Goal: Task Accomplishment & Management: Manage account settings

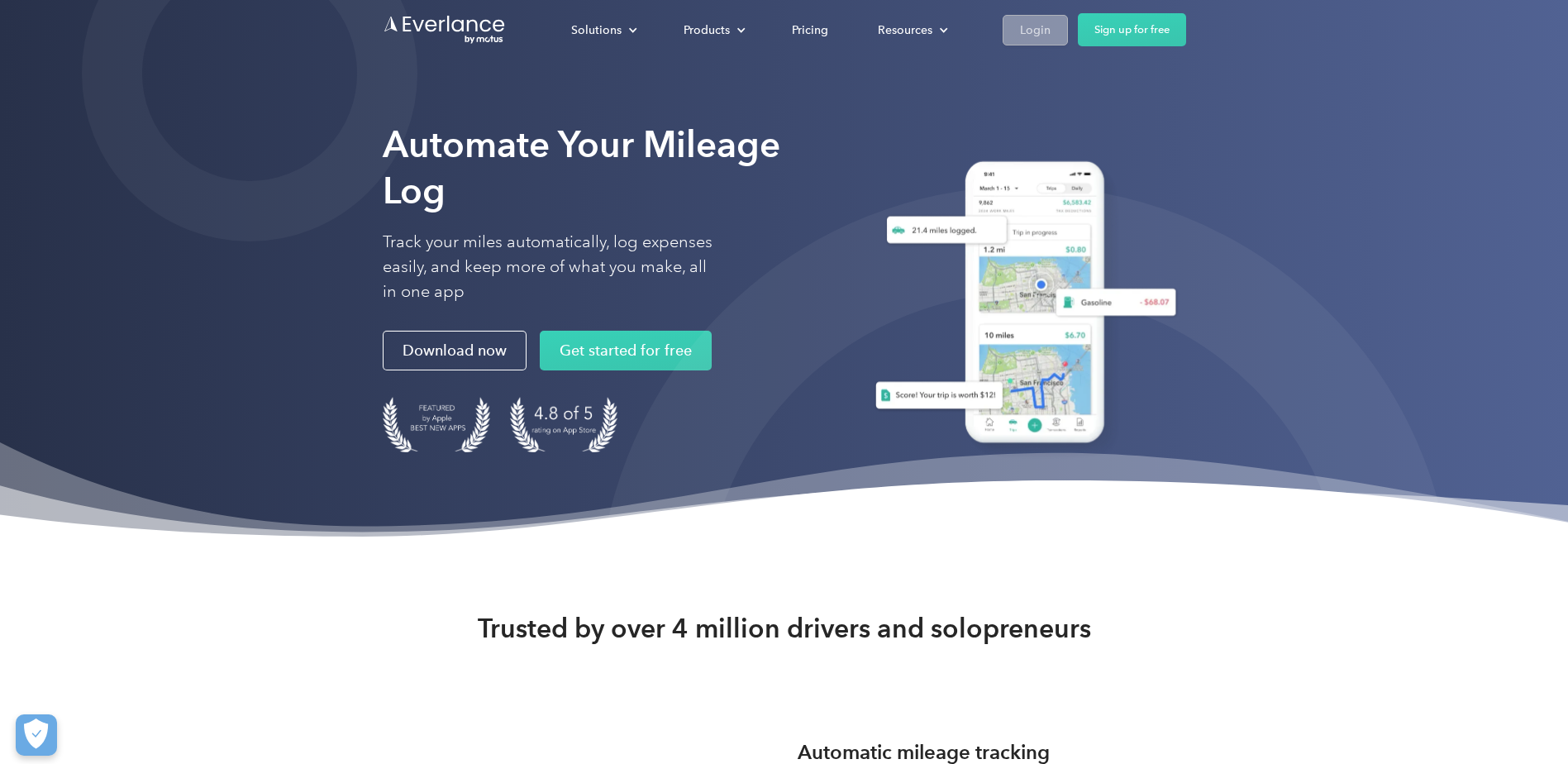
click at [1034, 29] on div "Login" at bounding box center [1035, 30] width 31 height 21
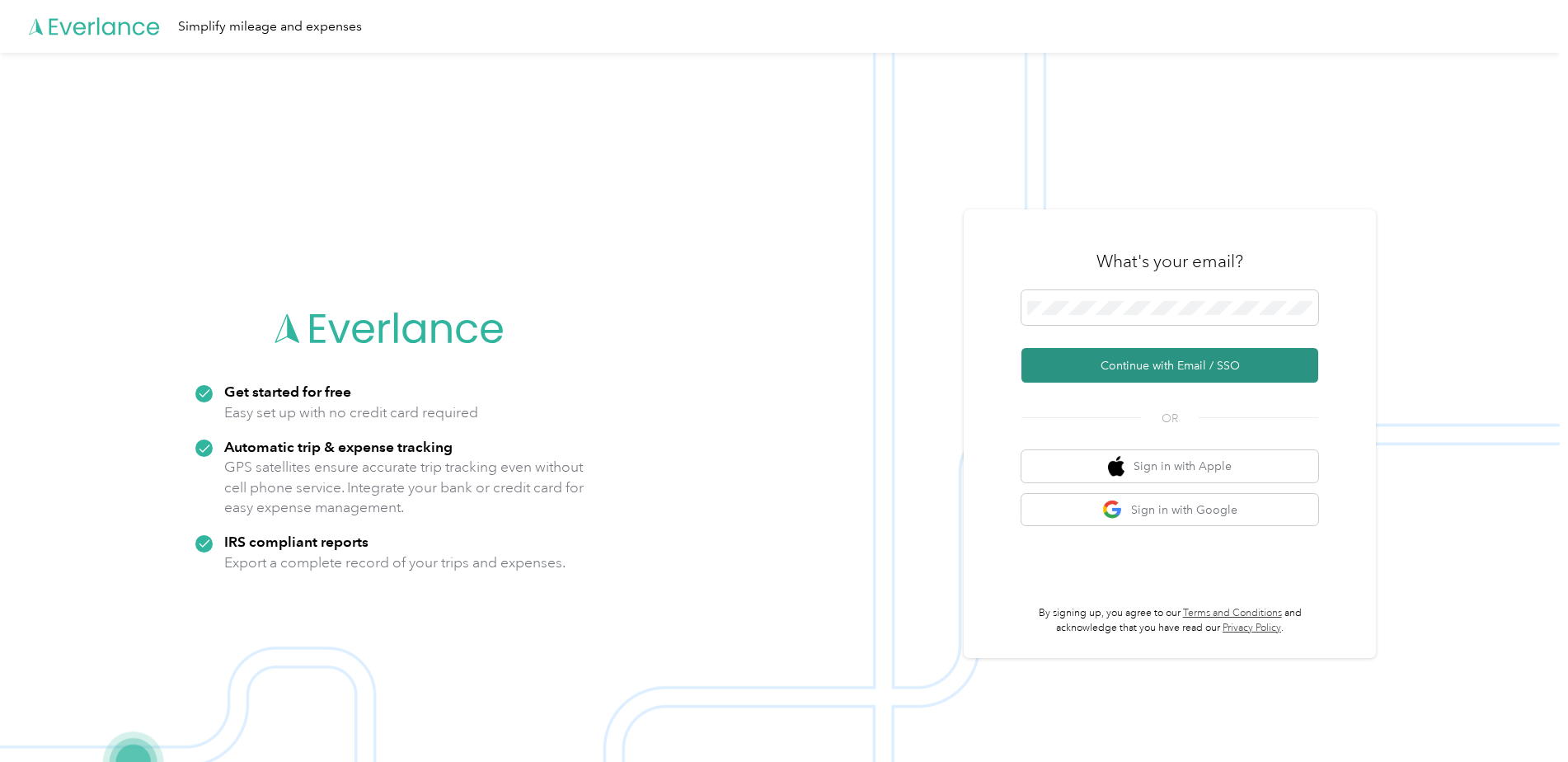
click at [1118, 356] on button "Continue with Email / SSO" at bounding box center [1170, 365] width 297 height 34
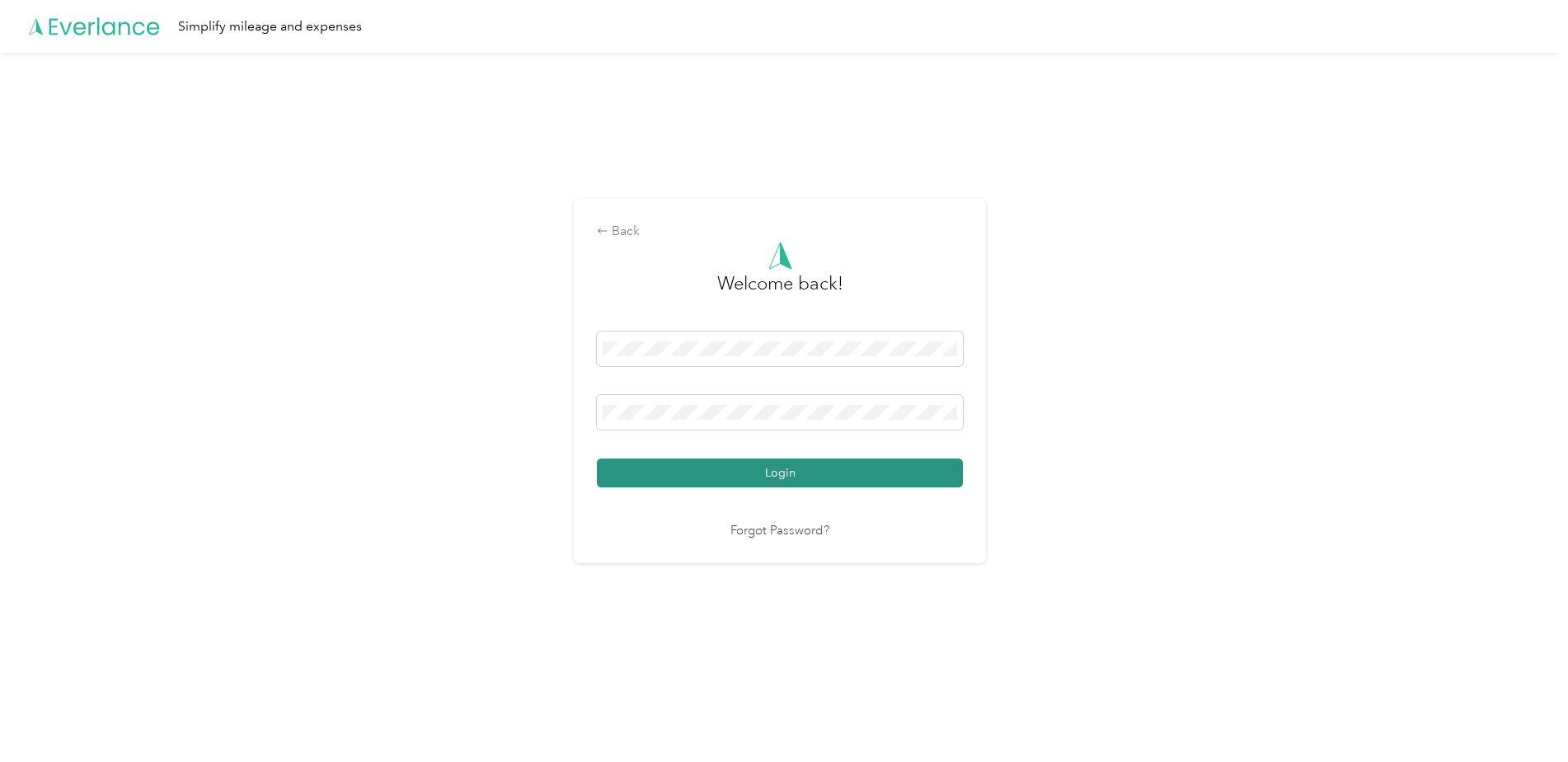
click at [770, 478] on button "Login" at bounding box center [780, 472] width 366 height 29
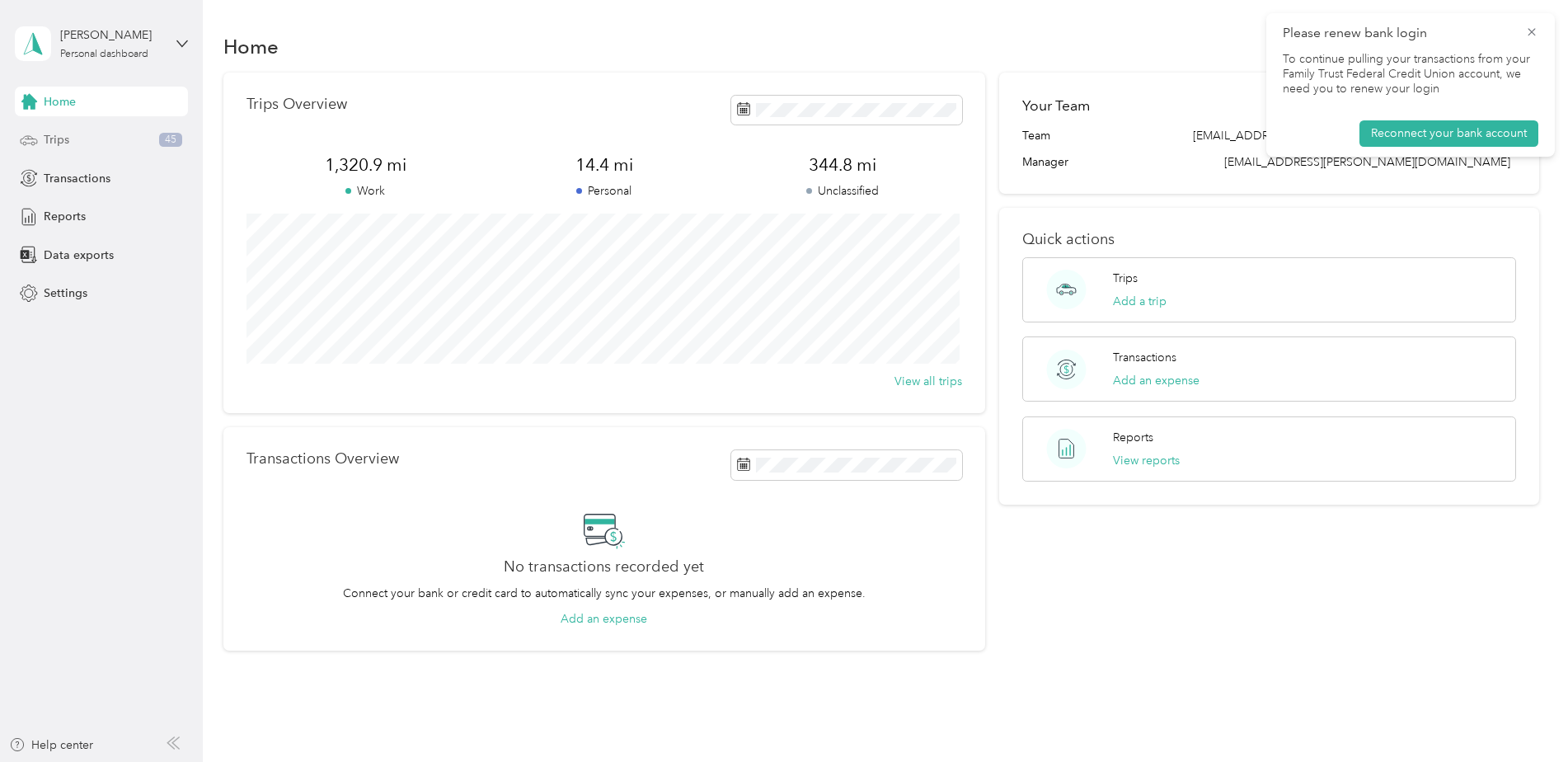
click at [54, 141] on span "Trips" at bounding box center [56, 140] width 26 height 18
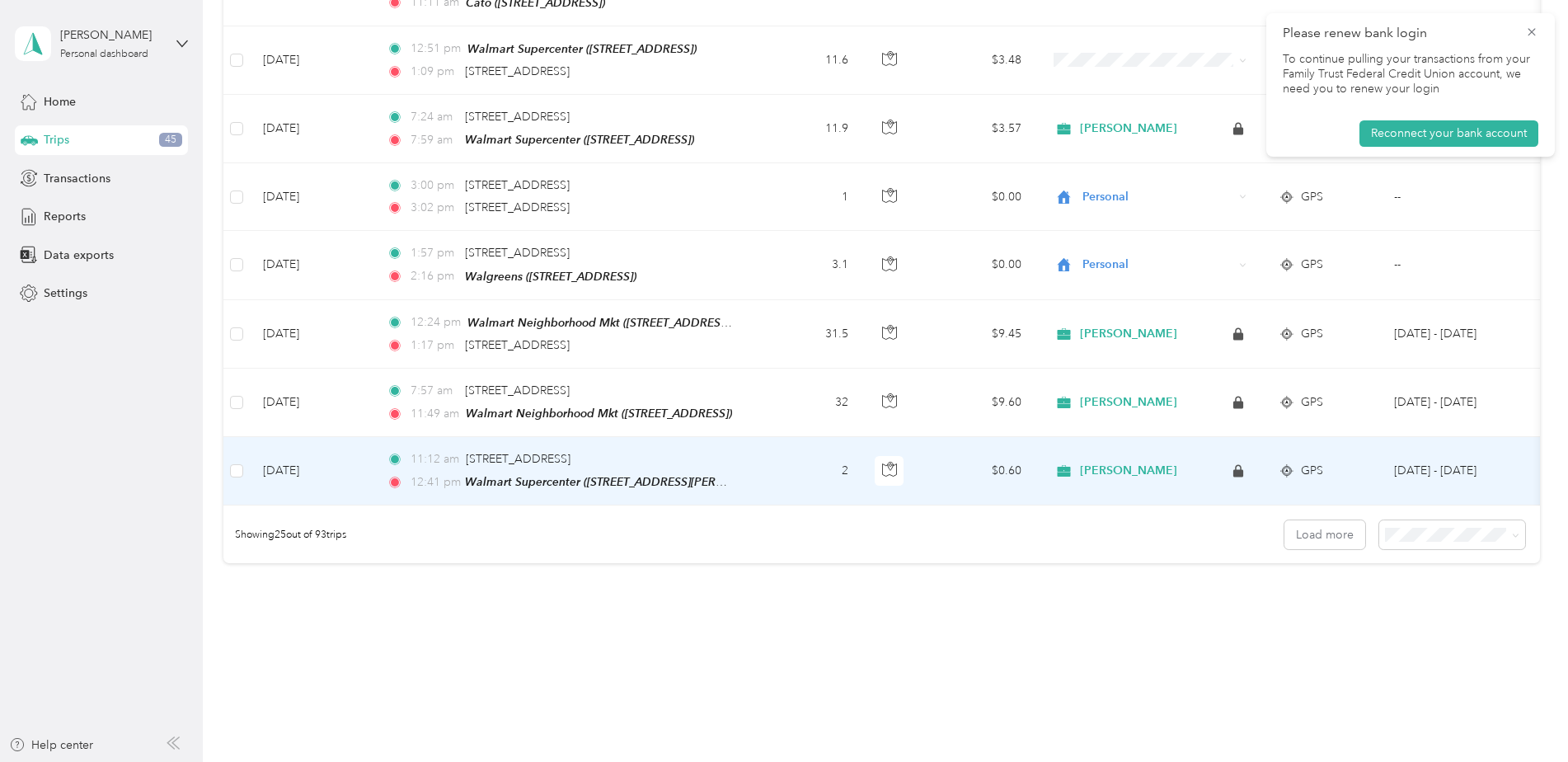
scroll to position [1510, 0]
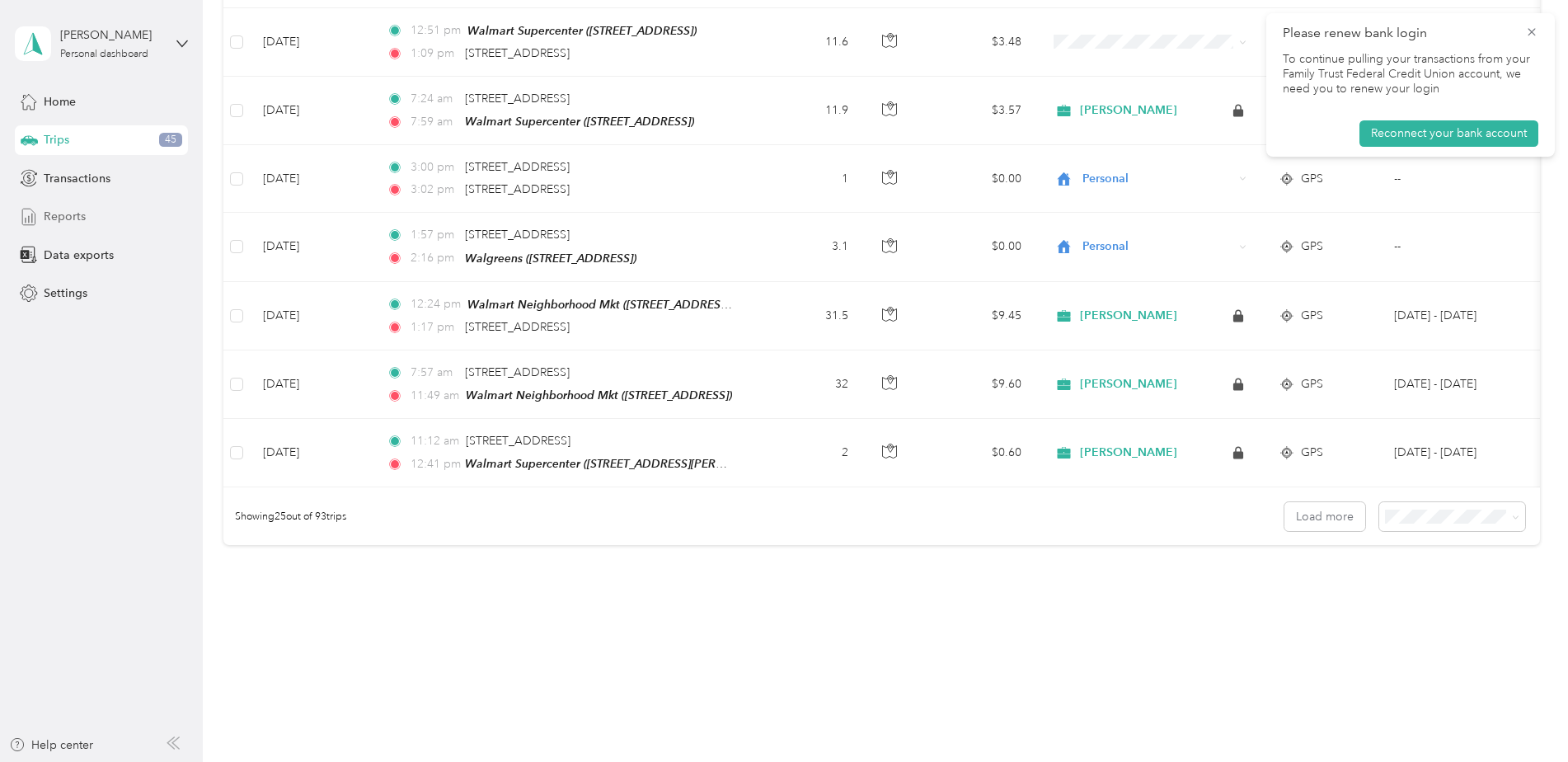
click at [54, 218] on span "Reports" at bounding box center [64, 216] width 42 height 18
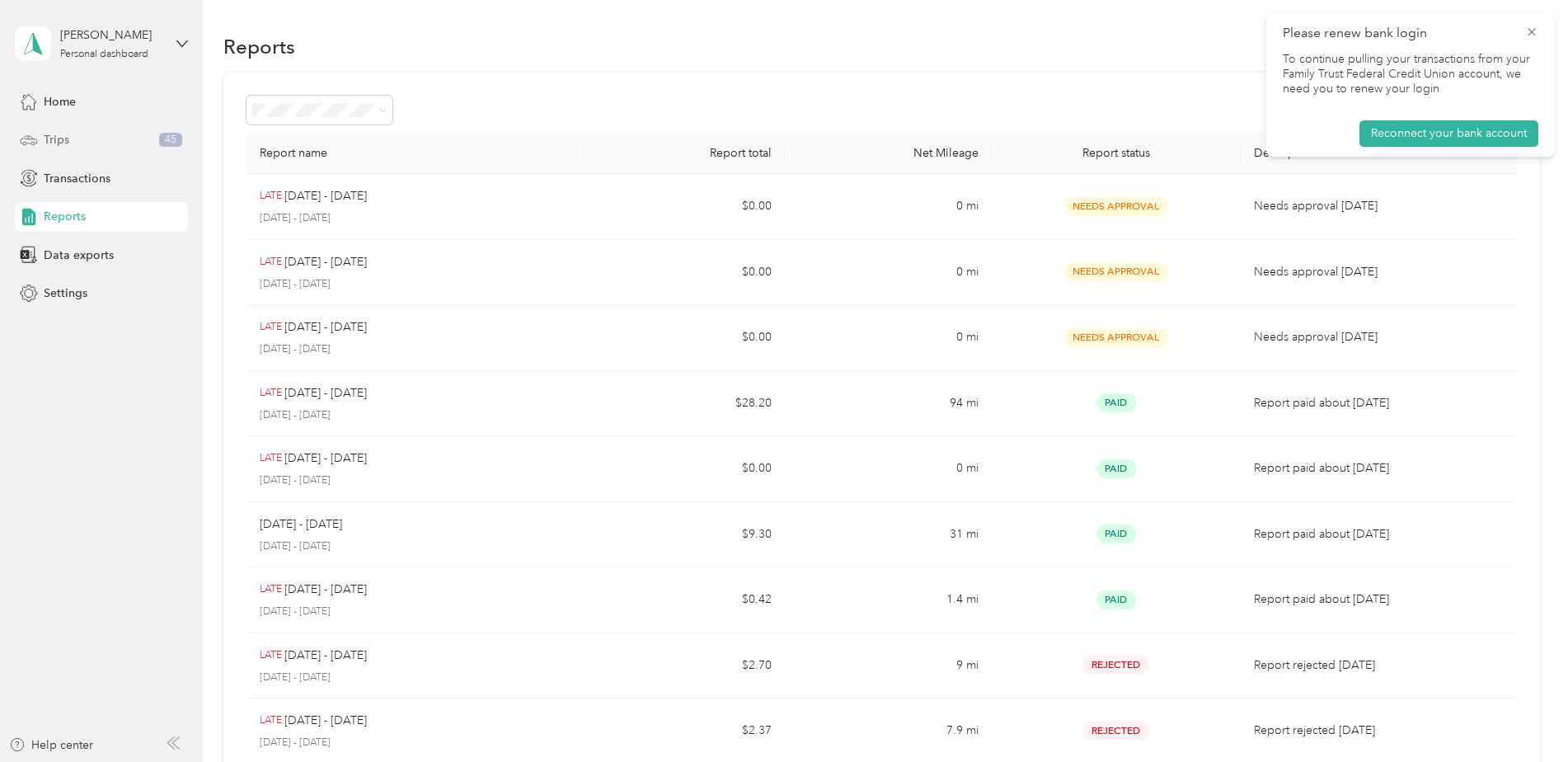
click at [53, 142] on span "Trips" at bounding box center [56, 140] width 26 height 18
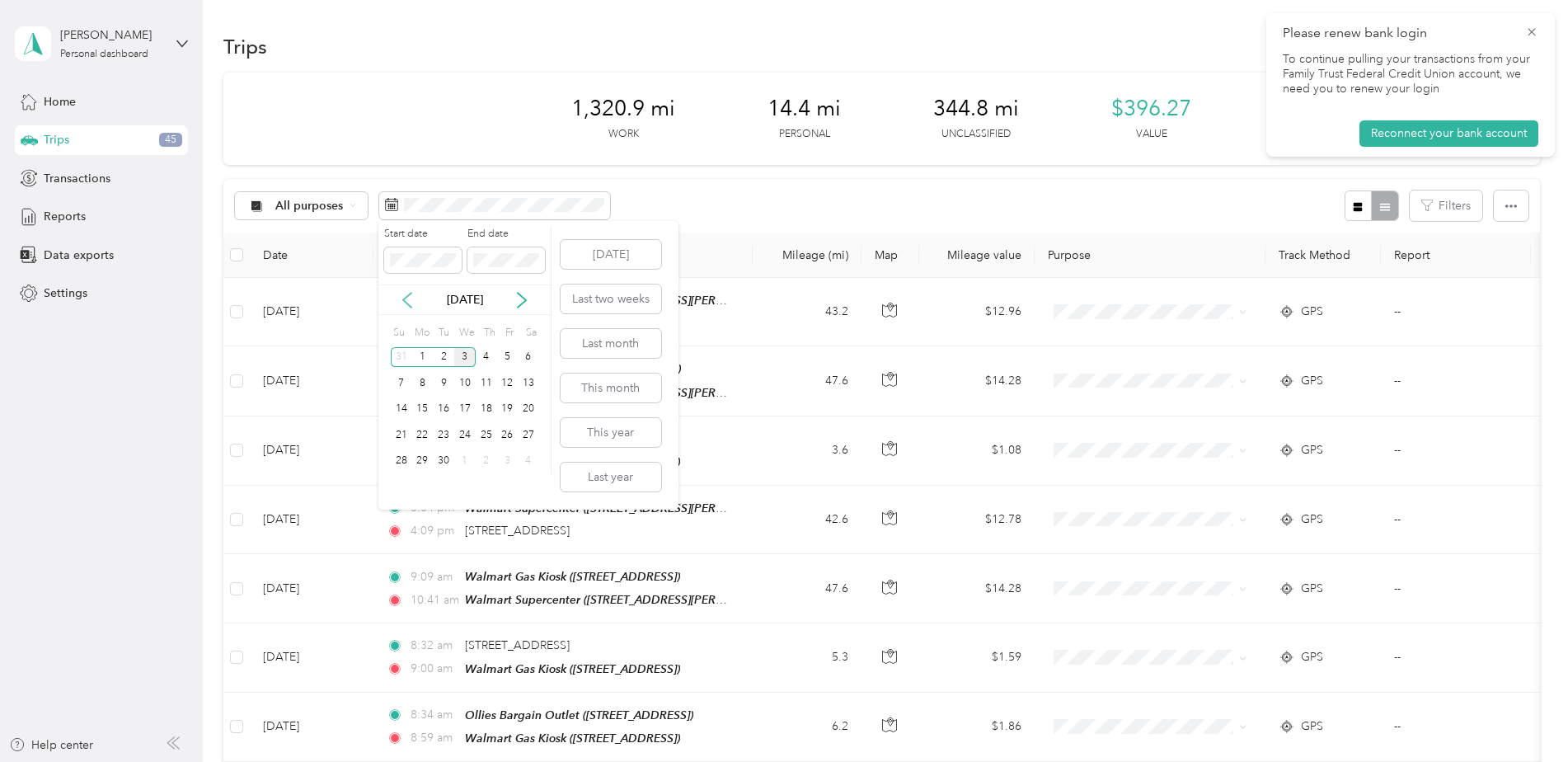
click at [401, 301] on icon at bounding box center [407, 300] width 17 height 17
click at [401, 438] on div "17" at bounding box center [402, 435] width 22 height 21
click at [403, 487] on div "31" at bounding box center [402, 487] width 22 height 21
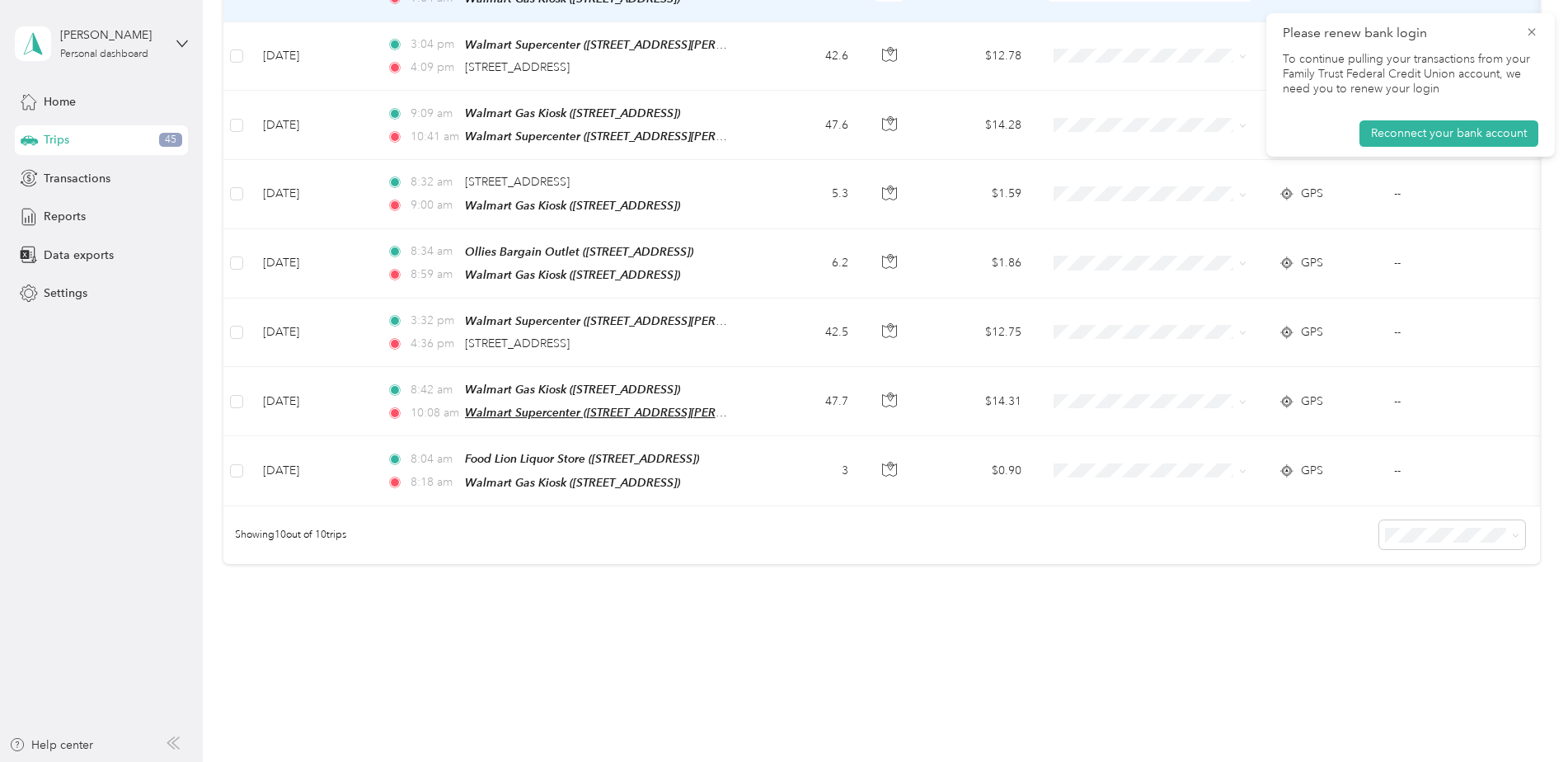
scroll to position [493, 0]
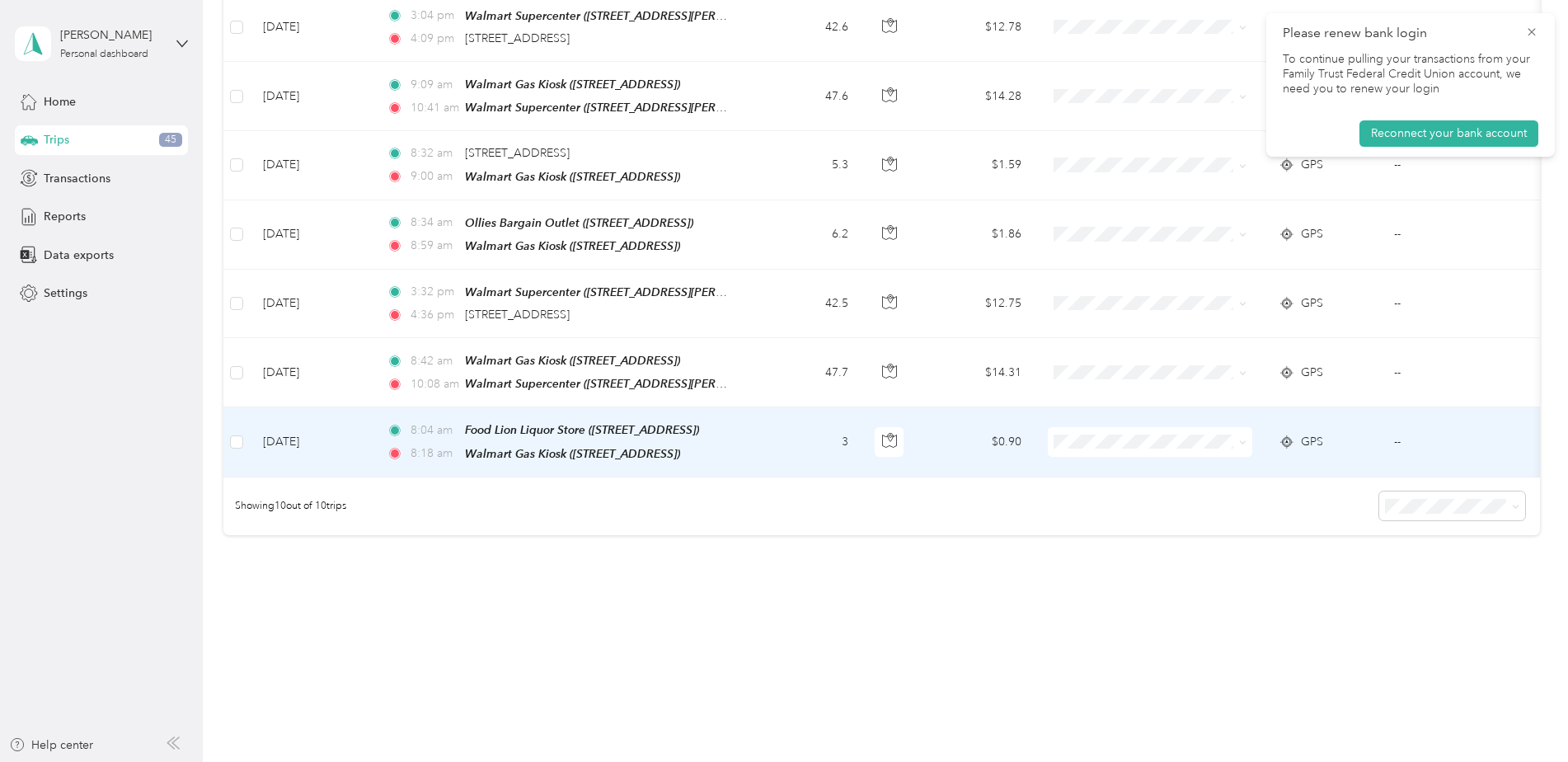
click at [676, 431] on div "8:04 am Food Lion Liquor Store ([STREET_ADDRESS]) 8:18 am Walmart Gas Kiosk ([S…" at bounding box center [559, 441] width 346 height 42
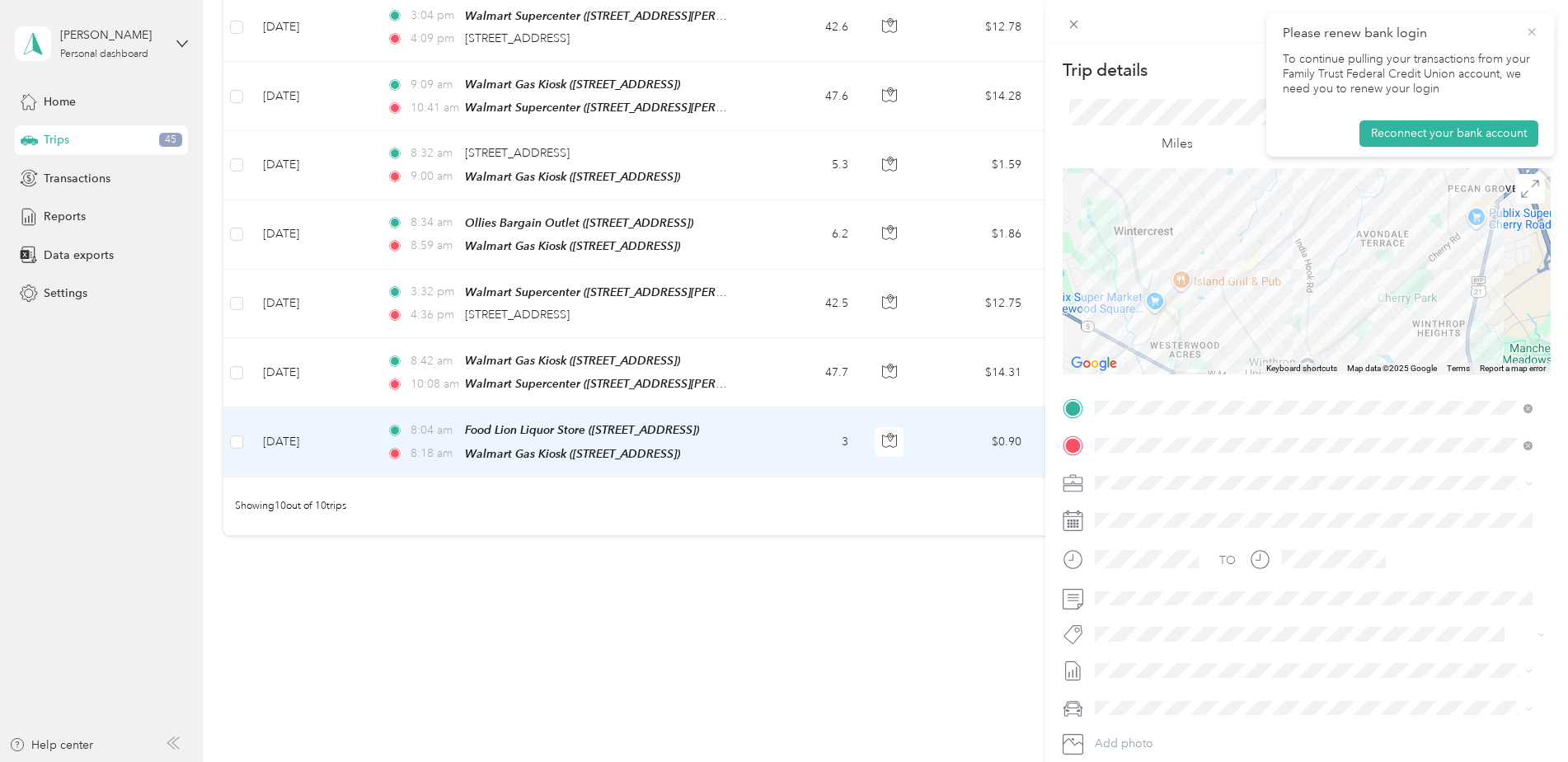
click at [1535, 29] on icon at bounding box center [1532, 31] width 13 height 15
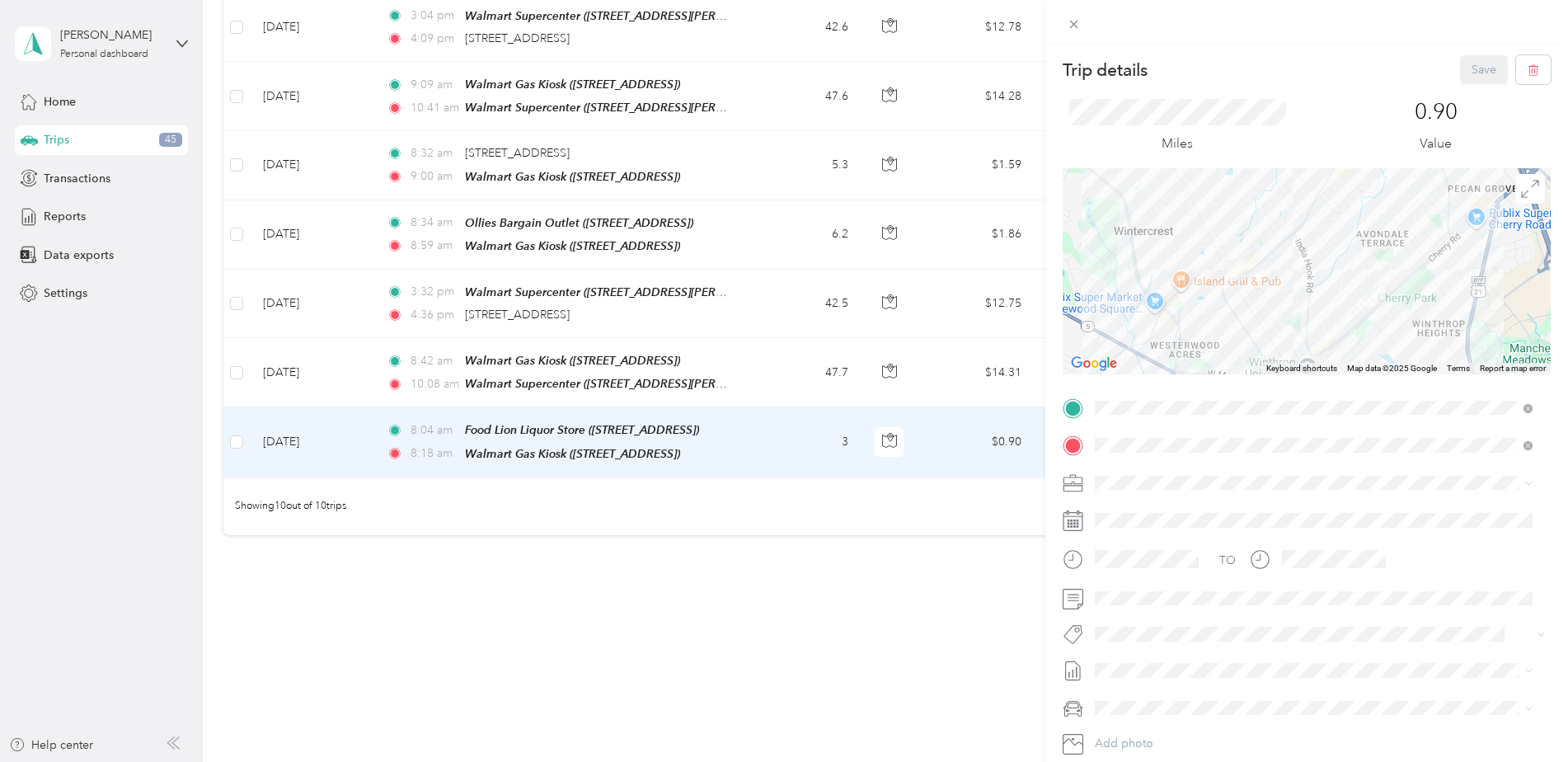
click at [514, 415] on div "Trip details Save This trip cannot be edited because it is either under review,…" at bounding box center [784, 381] width 1568 height 762
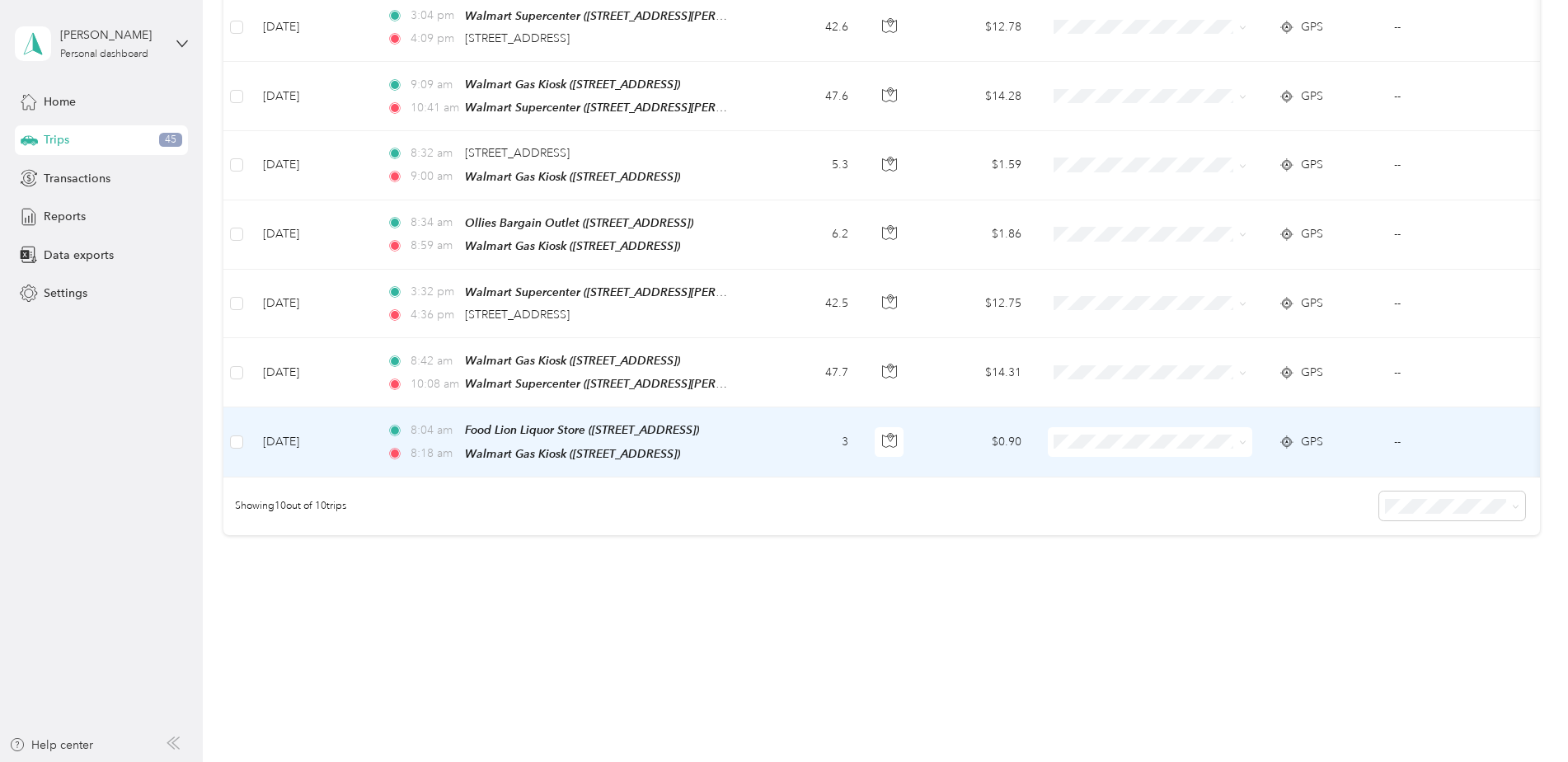
drag, startPoint x: 611, startPoint y: 438, endPoint x: 552, endPoint y: 429, distance: 59.7
click at [552, 429] on div "8:04 am Food Lion Liquor Store ([STREET_ADDRESS]) 8:18 am Walmart Gas Kiosk ([S…" at bounding box center [559, 441] width 346 height 42
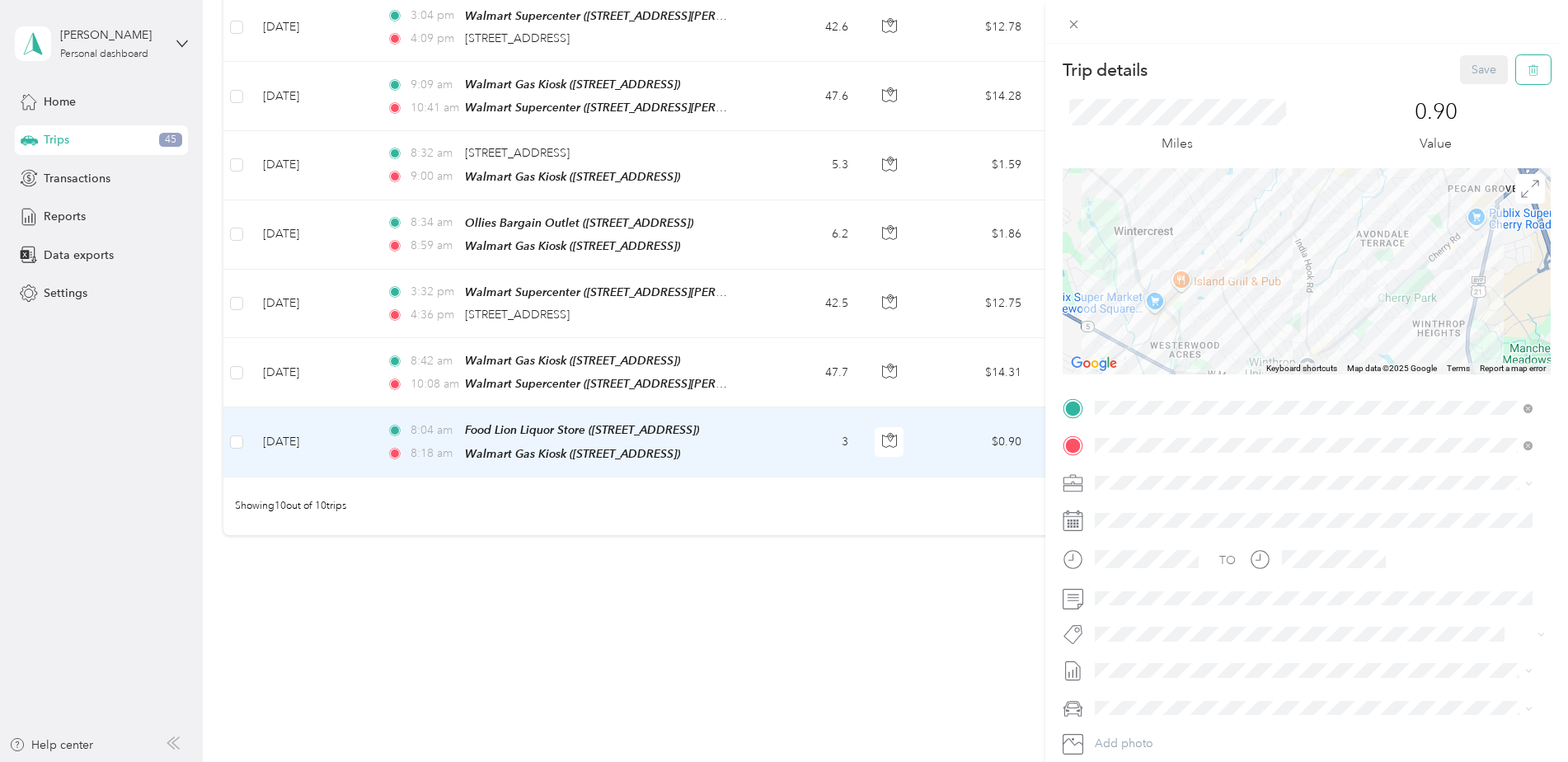
click at [1531, 71] on button "button" at bounding box center [1533, 69] width 34 height 29
click at [1473, 91] on button "Yes" at bounding box center [1473, 89] width 32 height 27
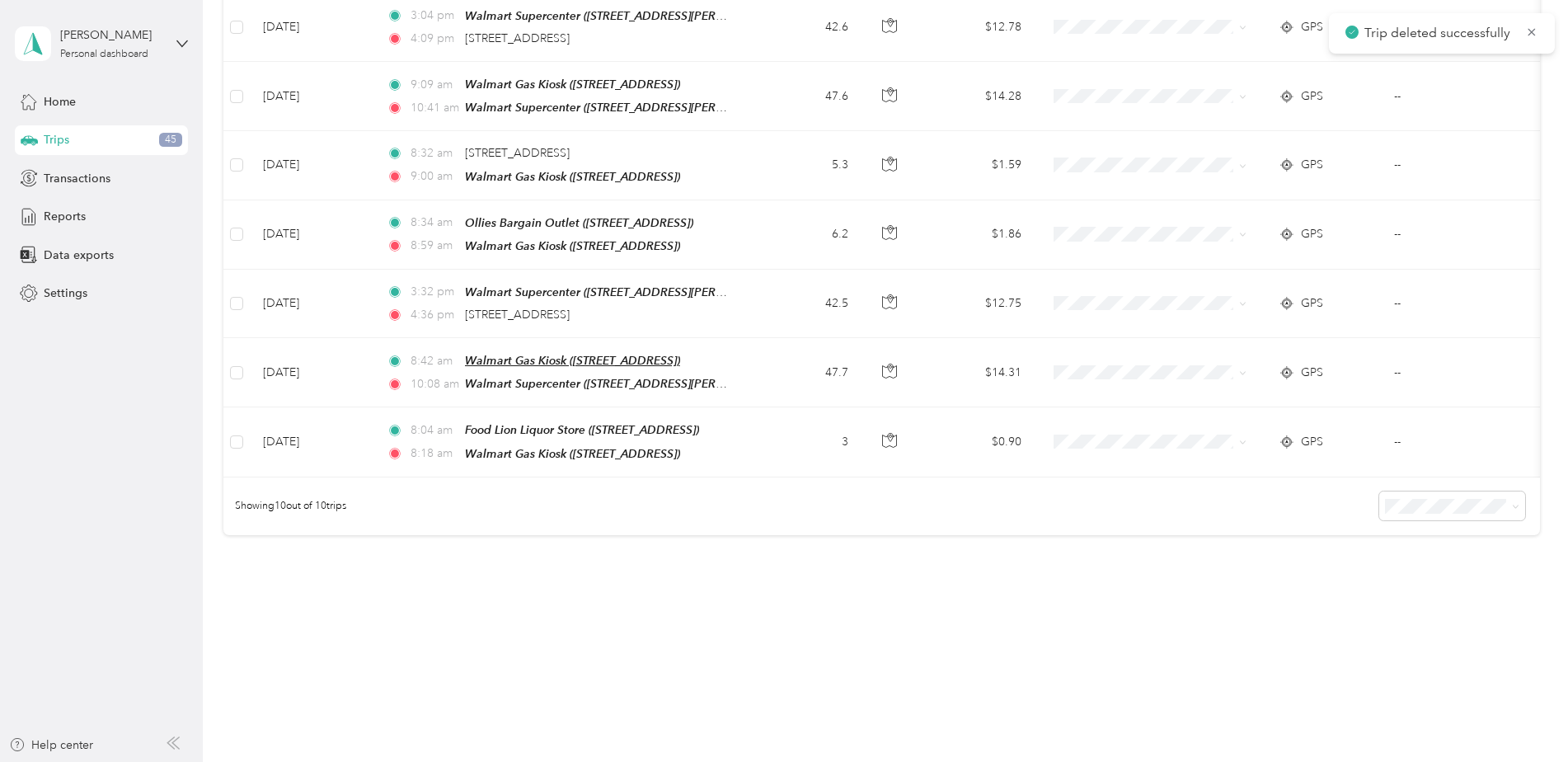
scroll to position [425, 0]
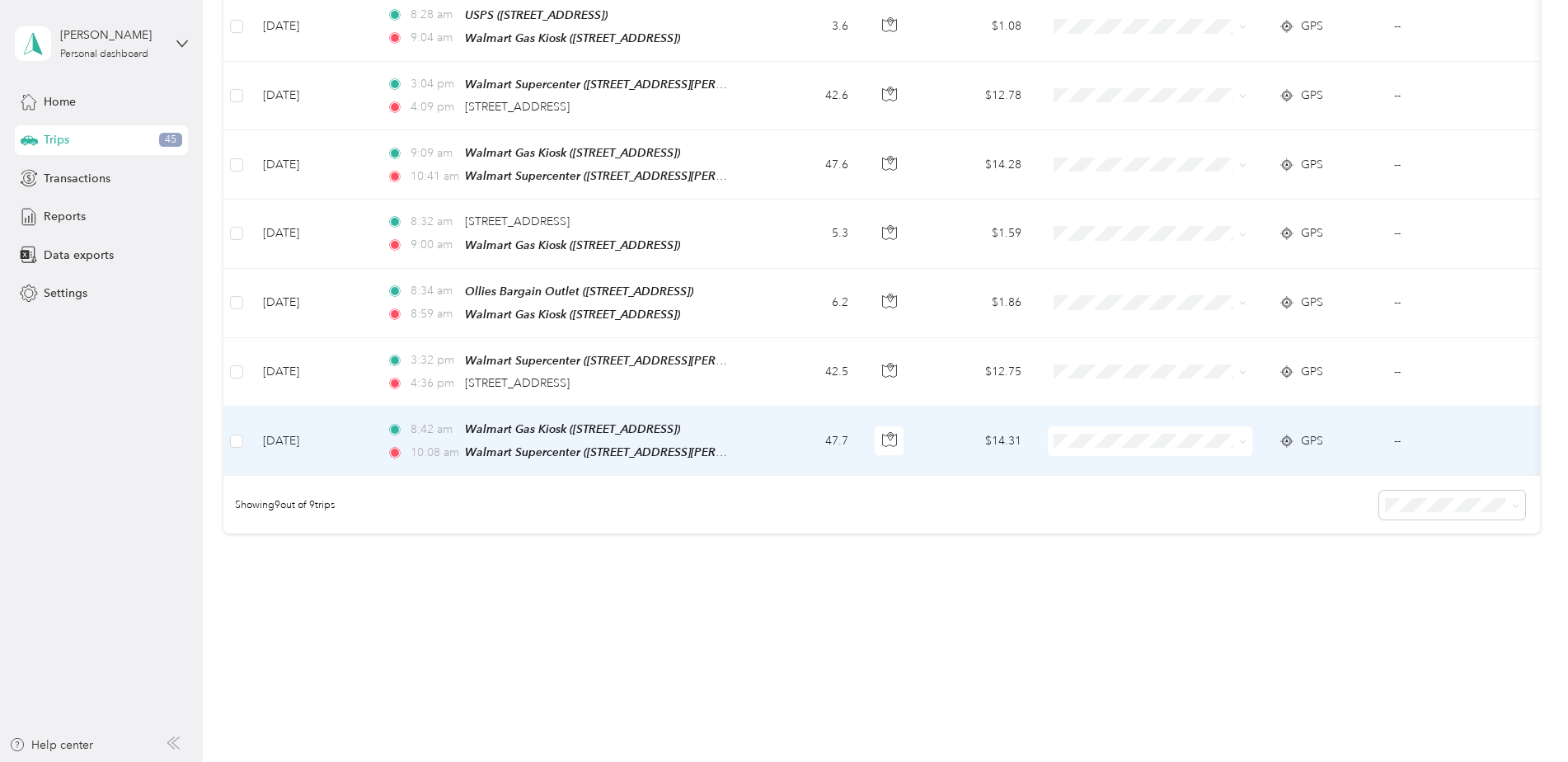
click at [1117, 466] on ol "[PERSON_NAME] Personal" at bounding box center [1150, 472] width 204 height 58
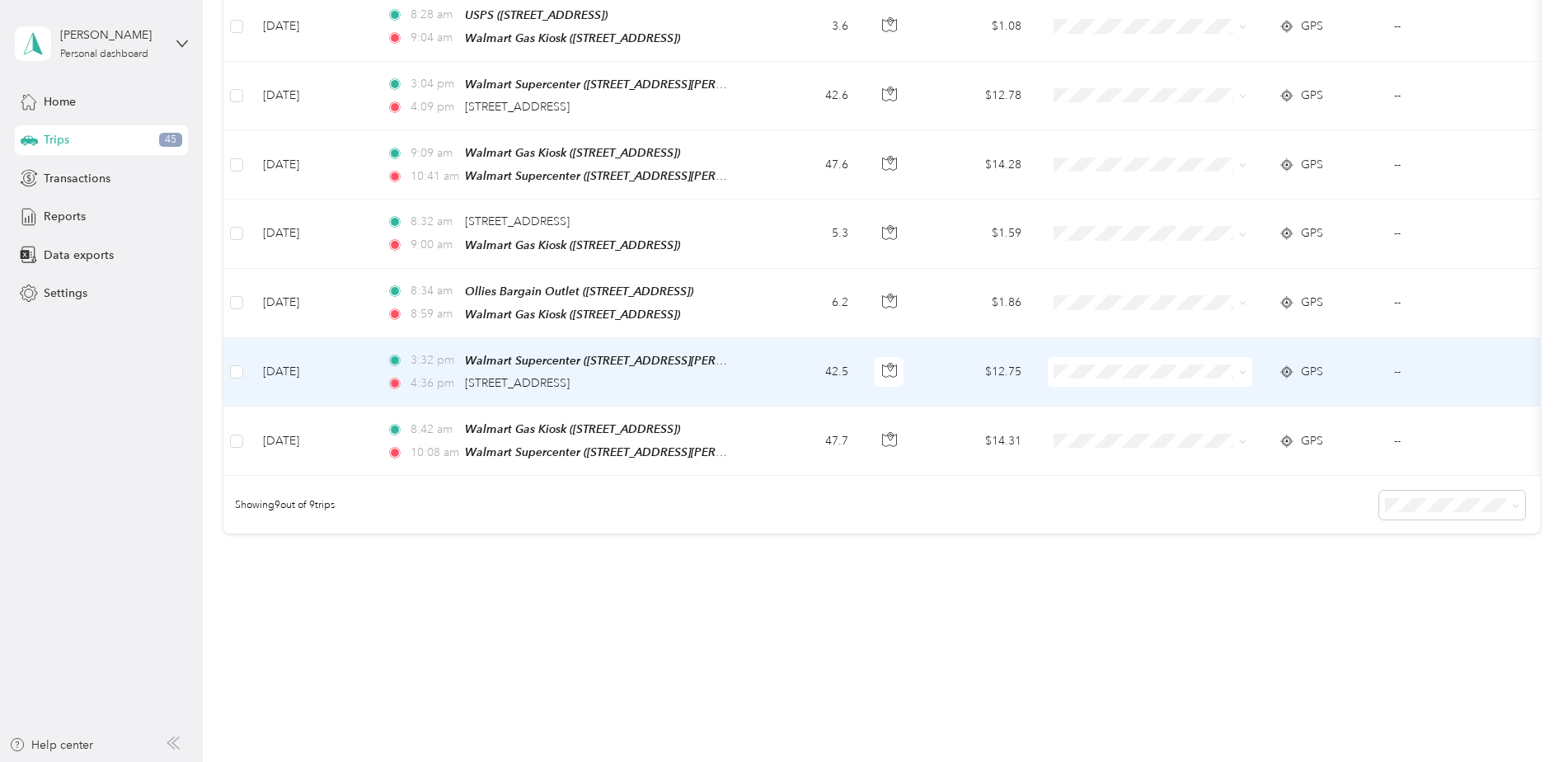
click at [1120, 389] on span "[PERSON_NAME]" at bounding box center [1164, 392] width 152 height 18
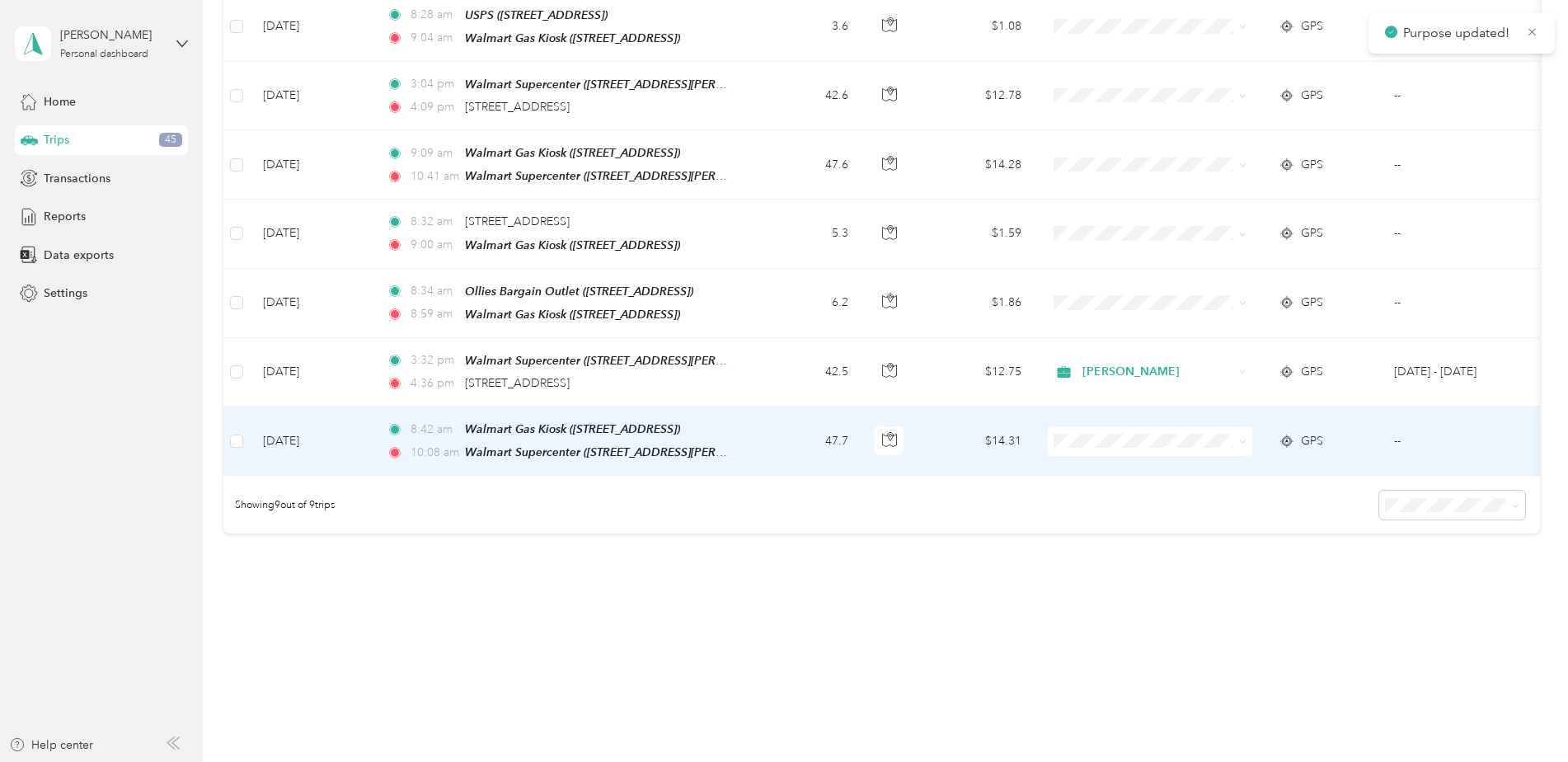
click at [1098, 454] on span "[PERSON_NAME]" at bounding box center [1164, 456] width 152 height 18
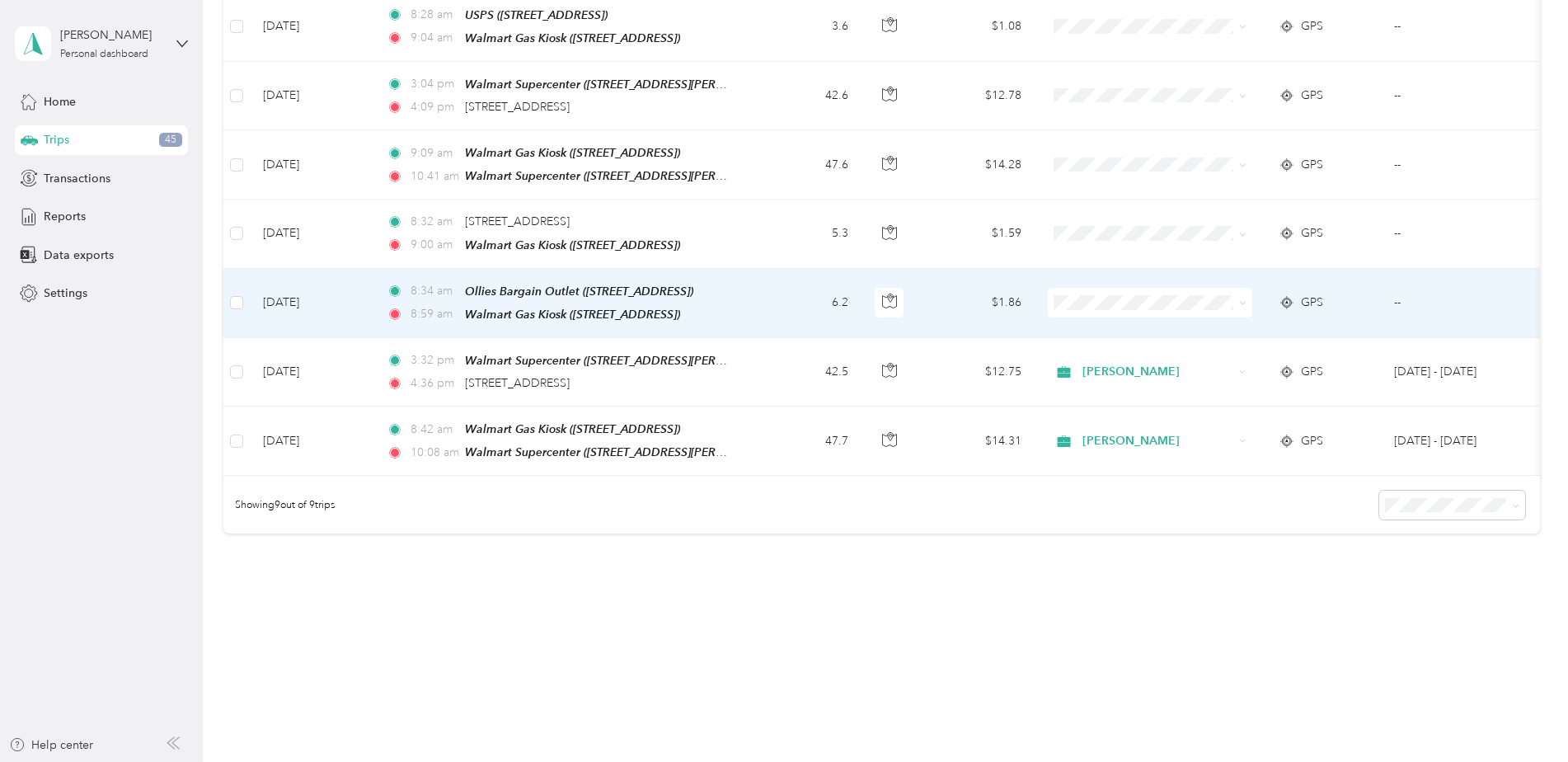
click at [1102, 325] on li "[PERSON_NAME]" at bounding box center [1150, 315] width 204 height 29
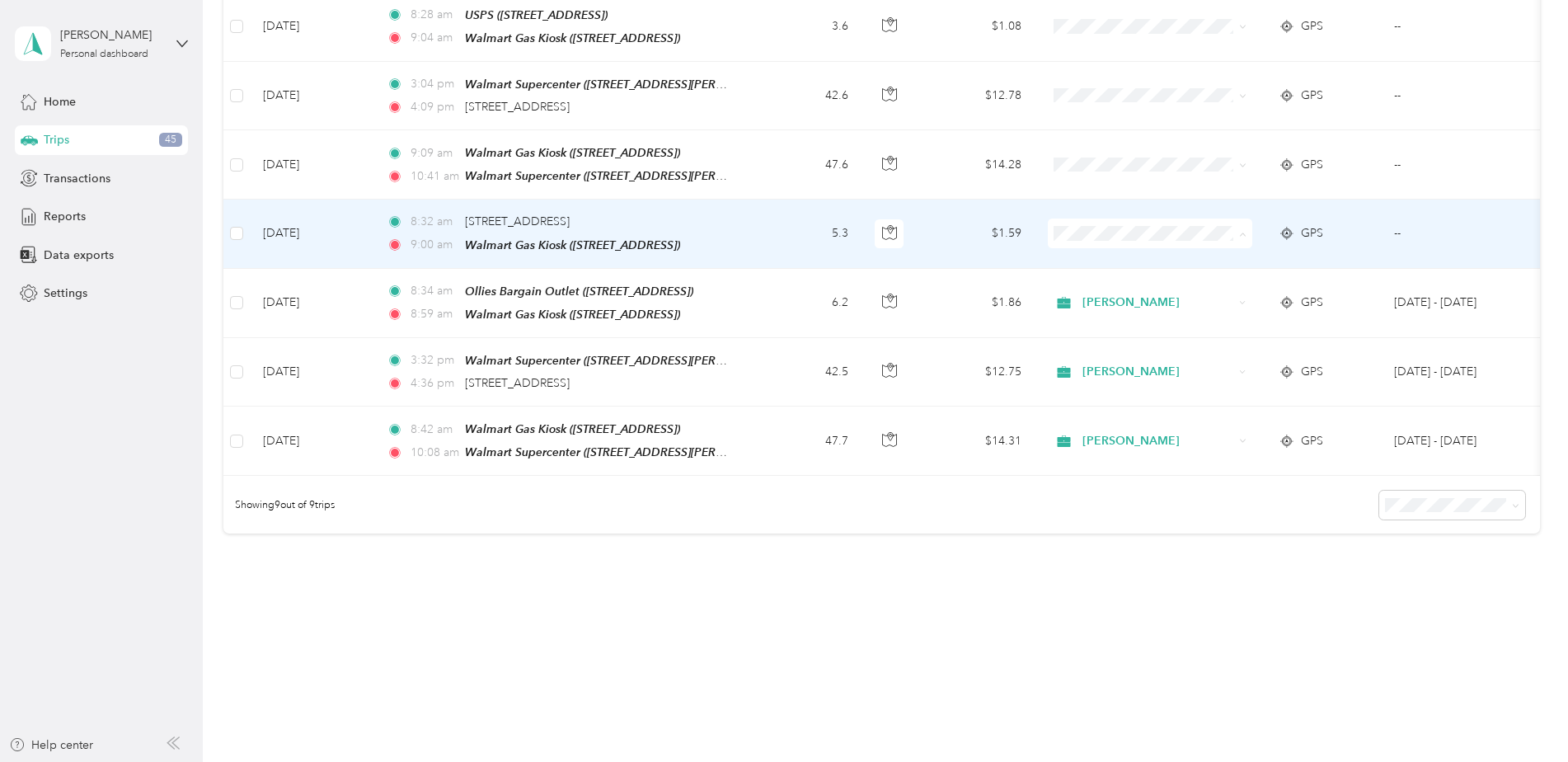
click at [1115, 255] on span "[PERSON_NAME]" at bounding box center [1164, 257] width 152 height 18
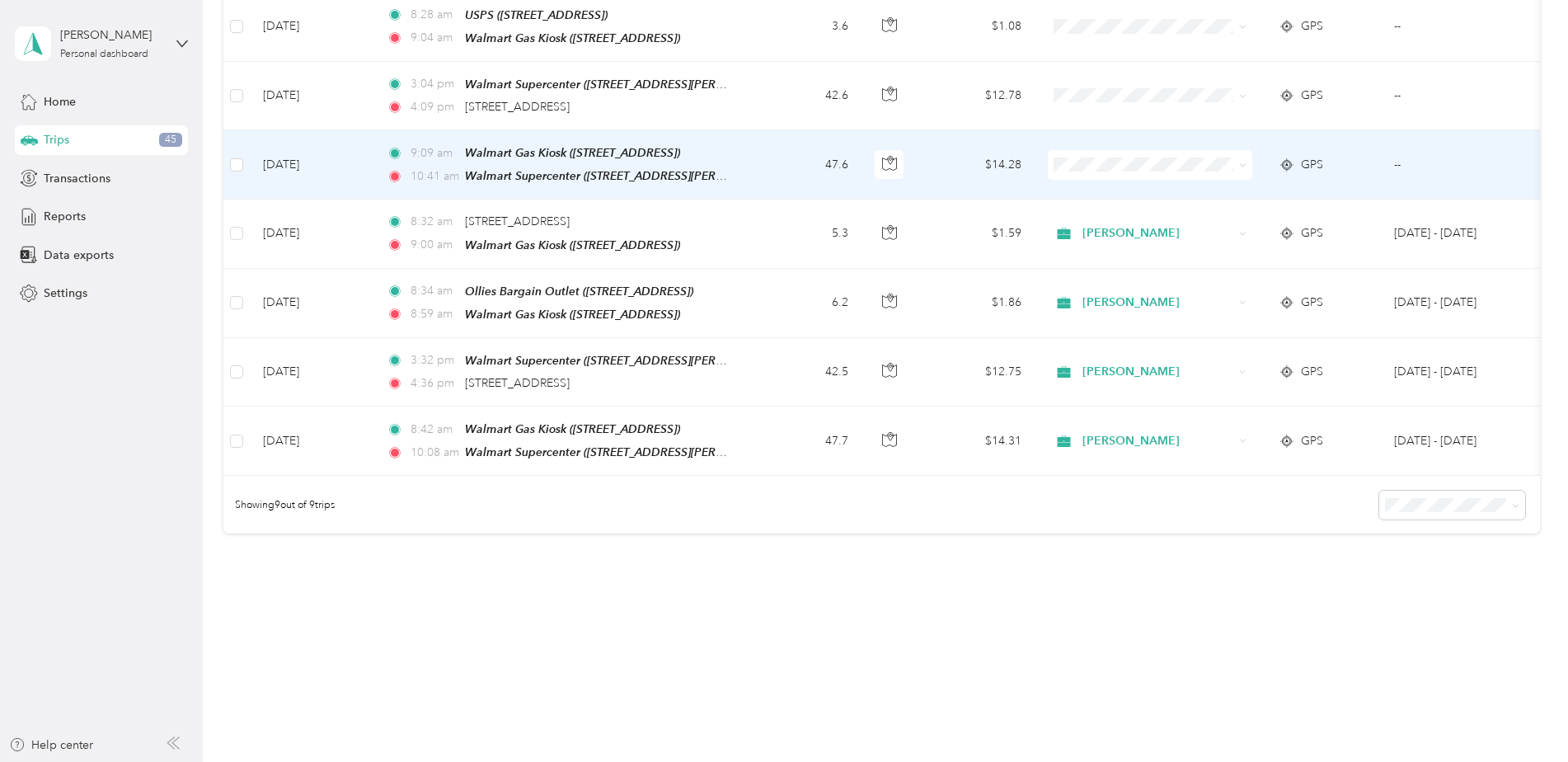
click at [1115, 192] on li "[PERSON_NAME]" at bounding box center [1150, 185] width 204 height 29
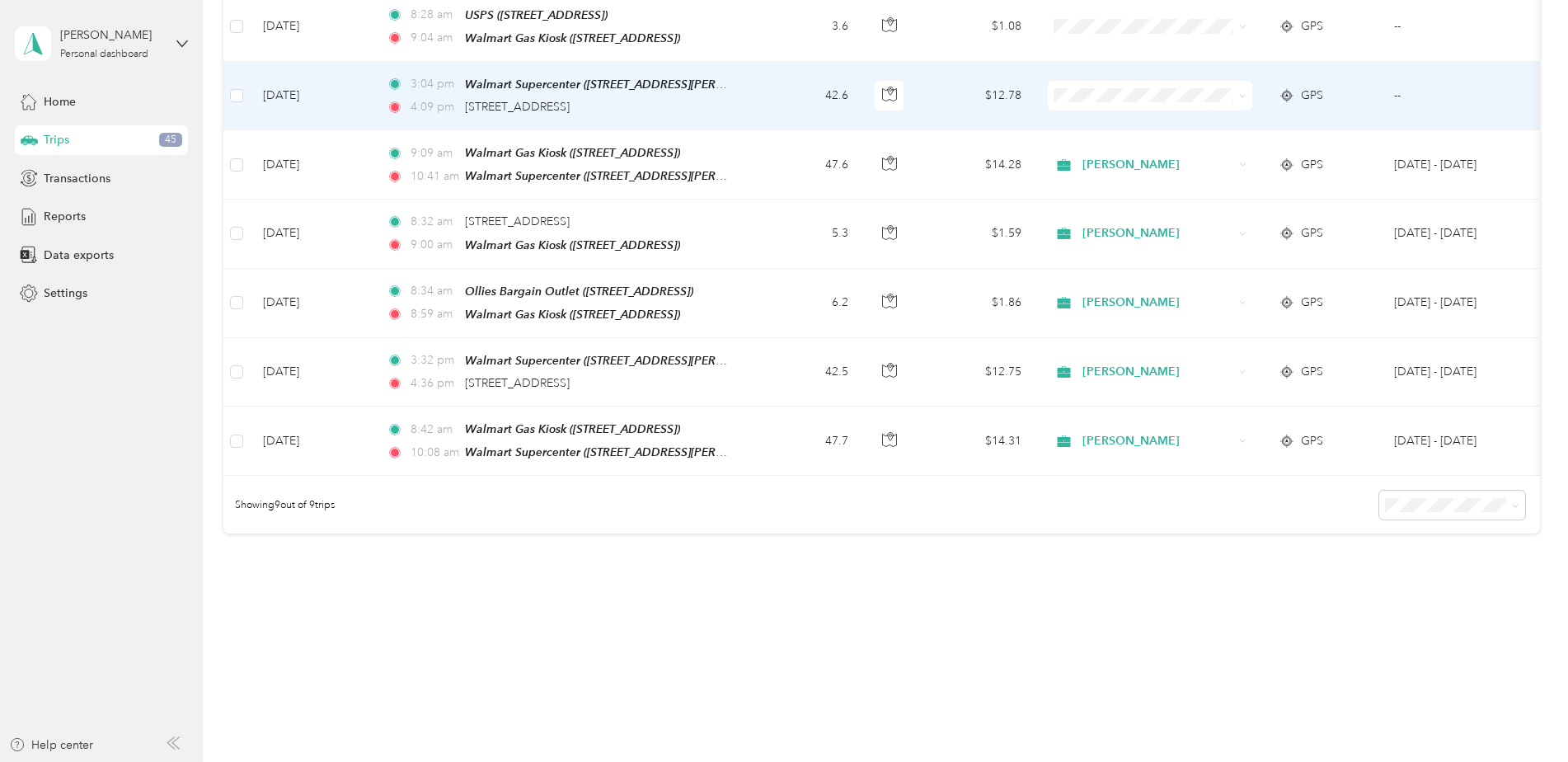
click at [1107, 123] on li "[PERSON_NAME]" at bounding box center [1150, 112] width 204 height 29
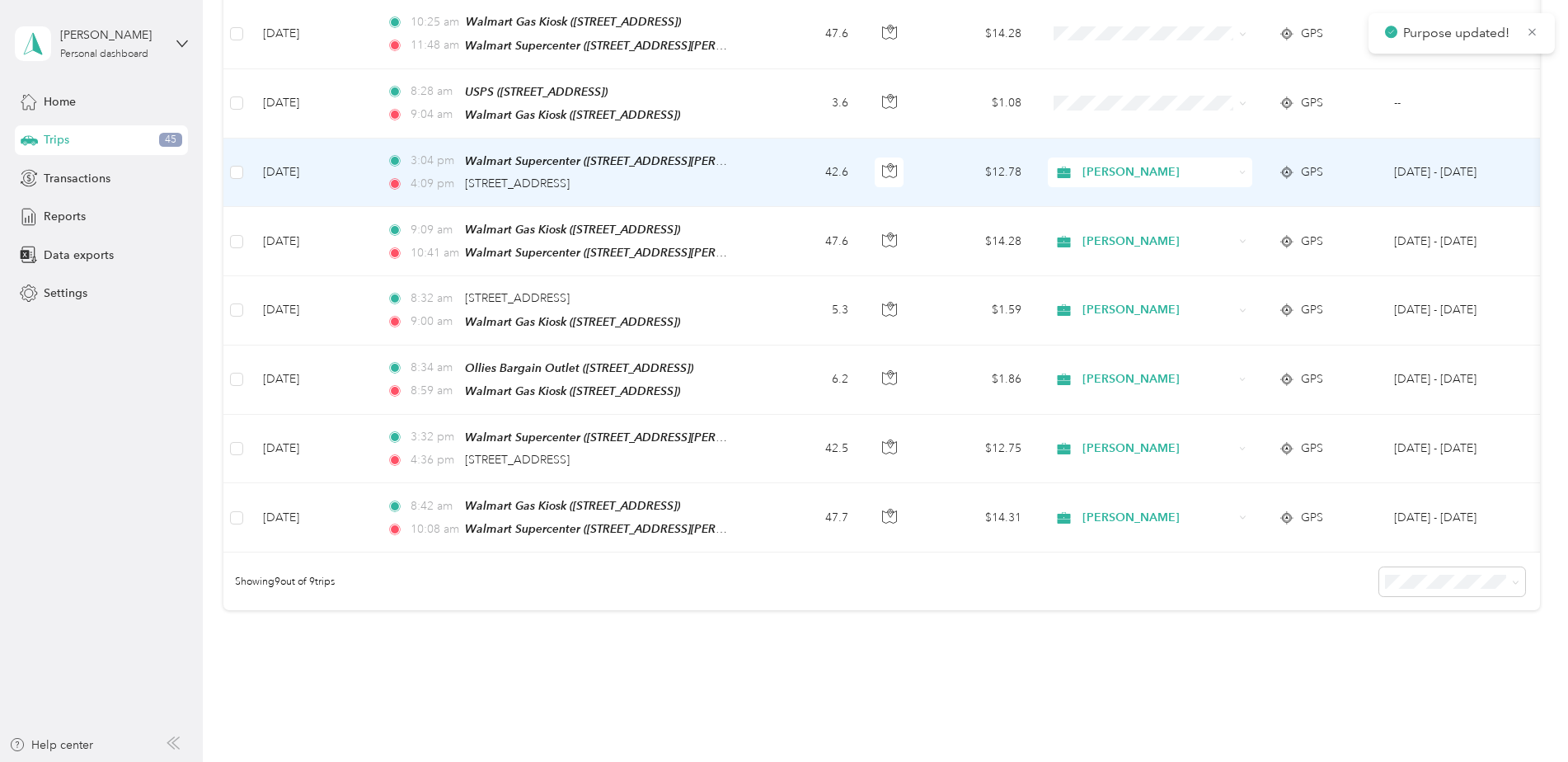
scroll to position [260, 0]
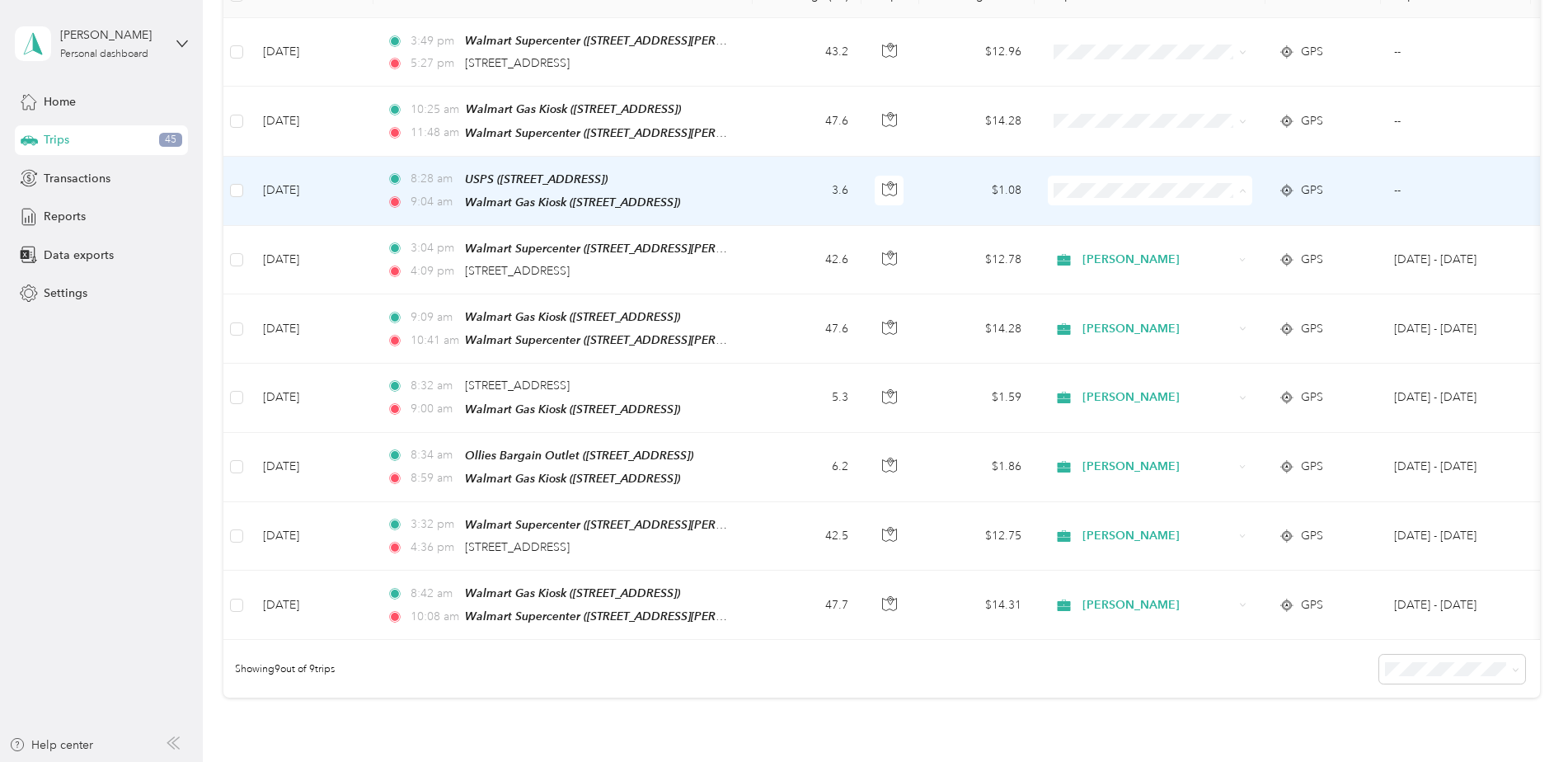
click at [1087, 218] on li "[PERSON_NAME]" at bounding box center [1150, 217] width 204 height 29
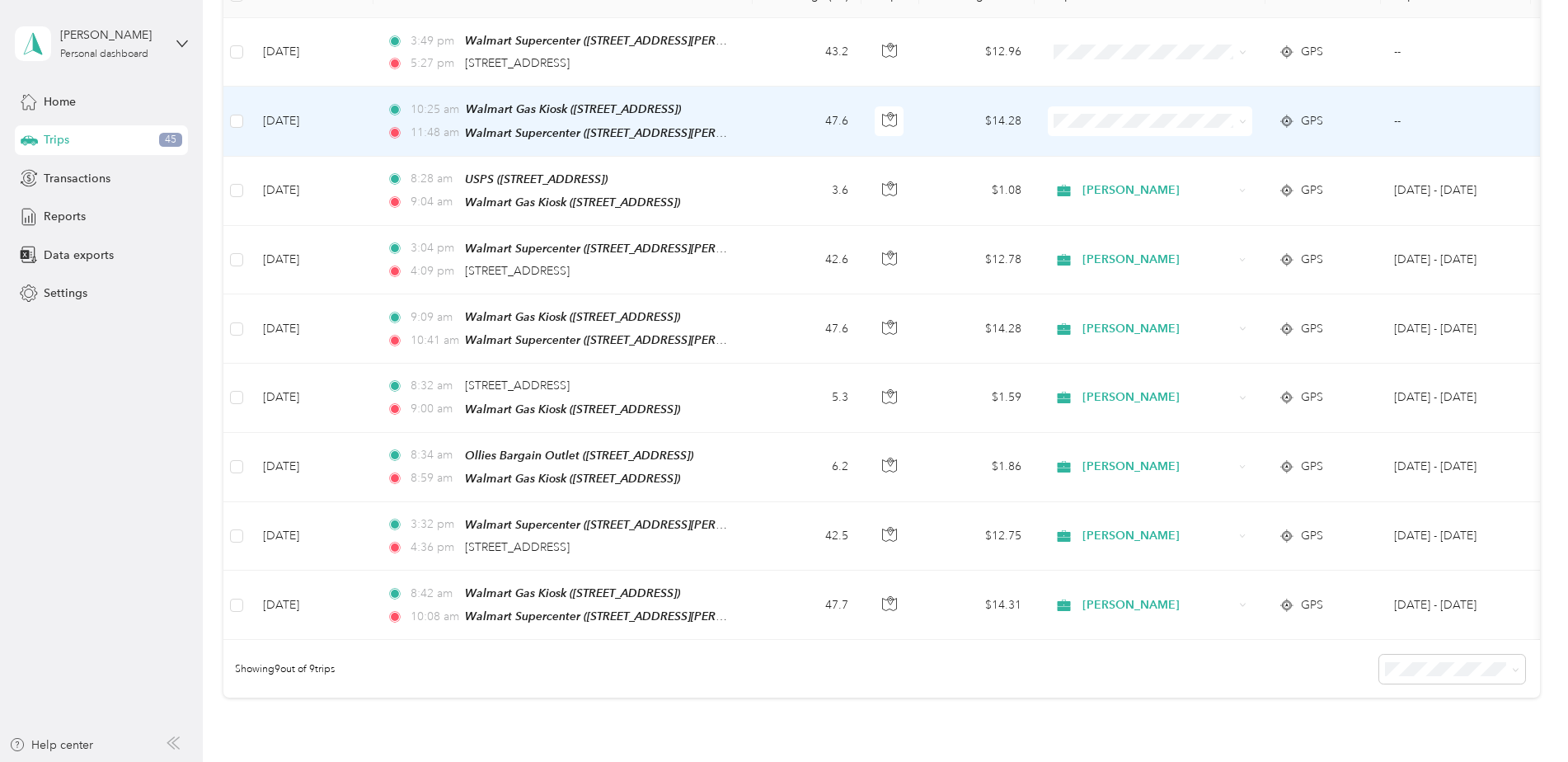
click at [1098, 148] on span "[PERSON_NAME]" at bounding box center [1164, 146] width 152 height 18
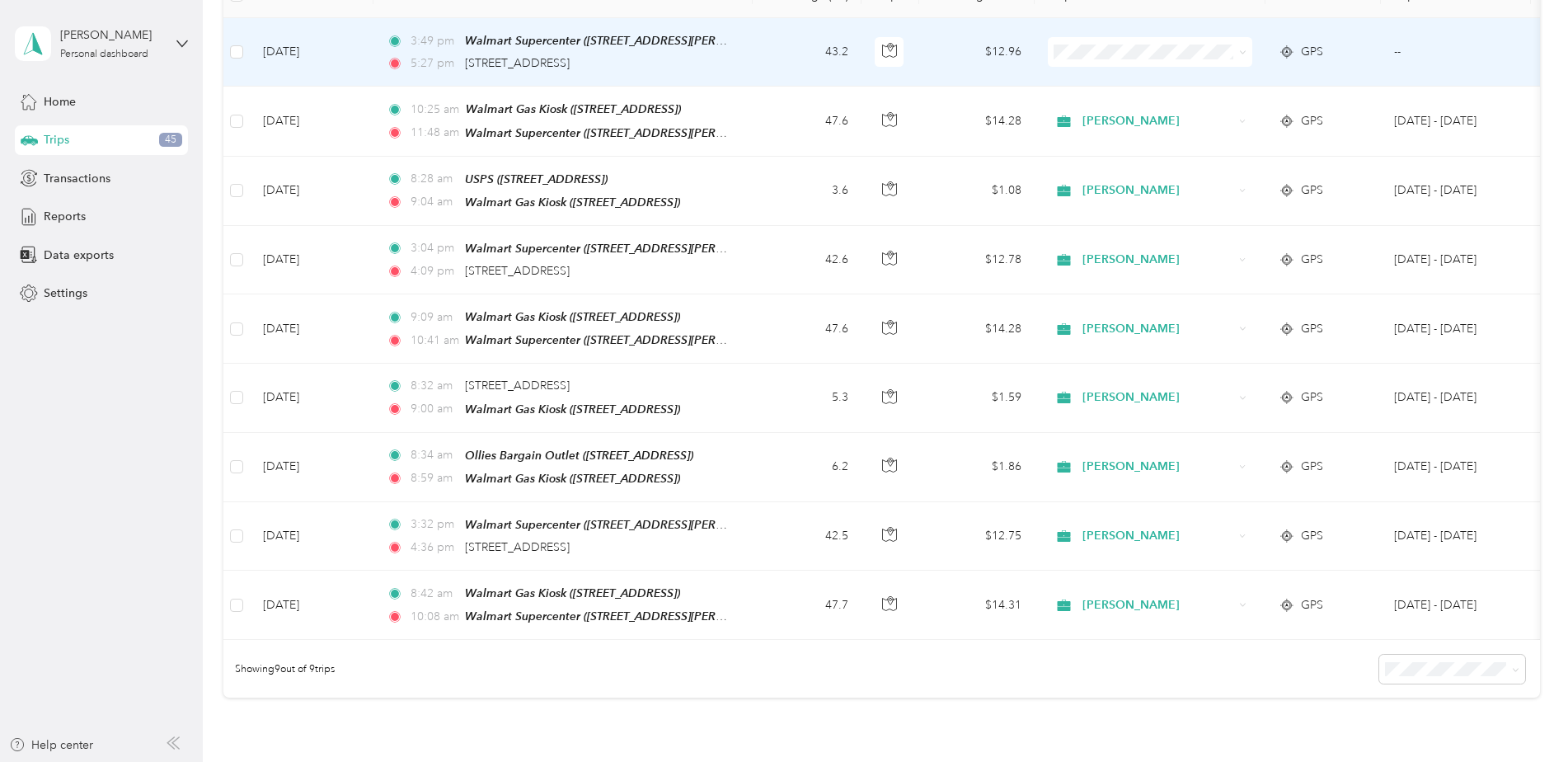
click at [1107, 83] on li "[PERSON_NAME]" at bounding box center [1150, 83] width 204 height 29
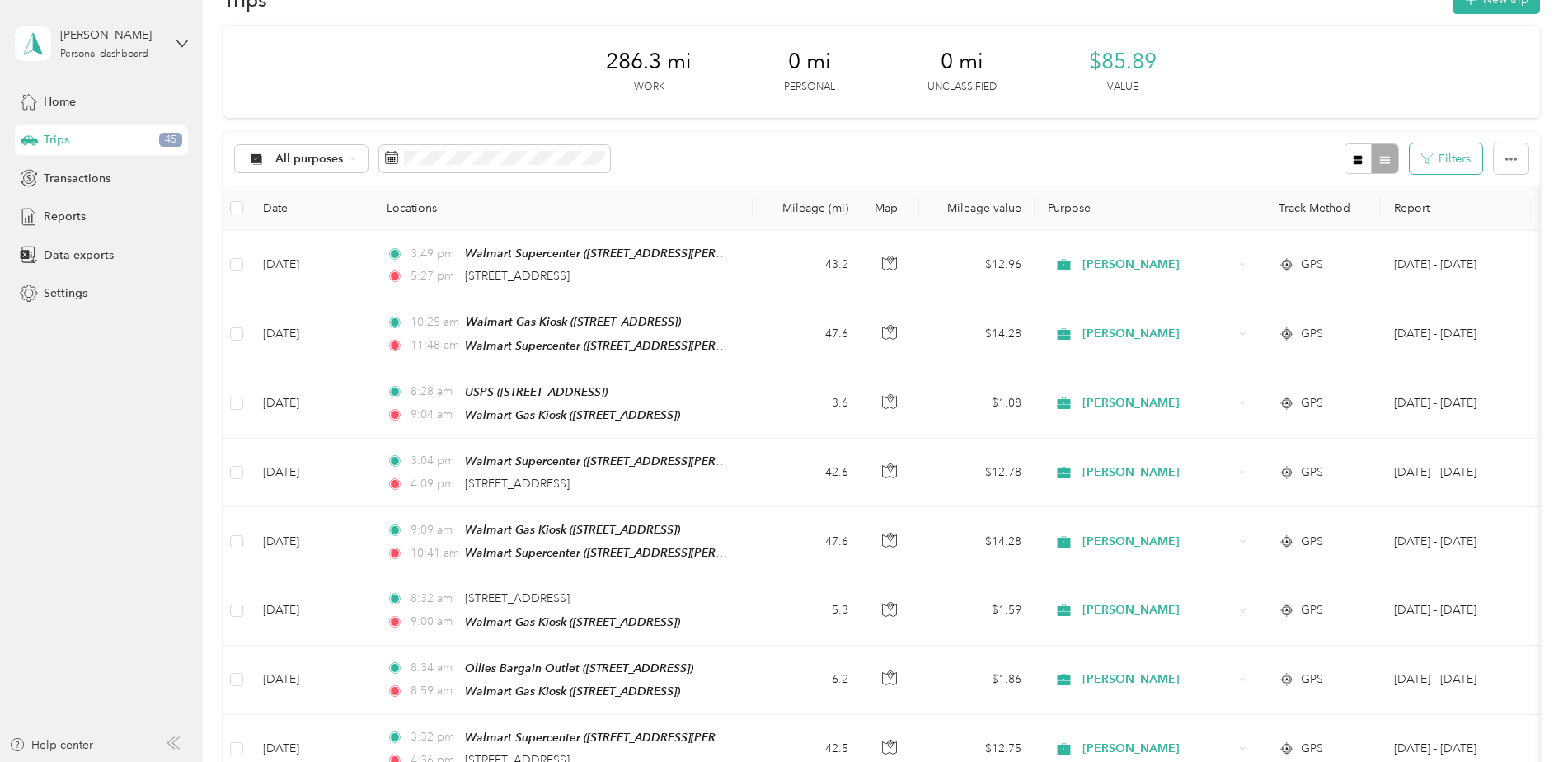
scroll to position [0, 0]
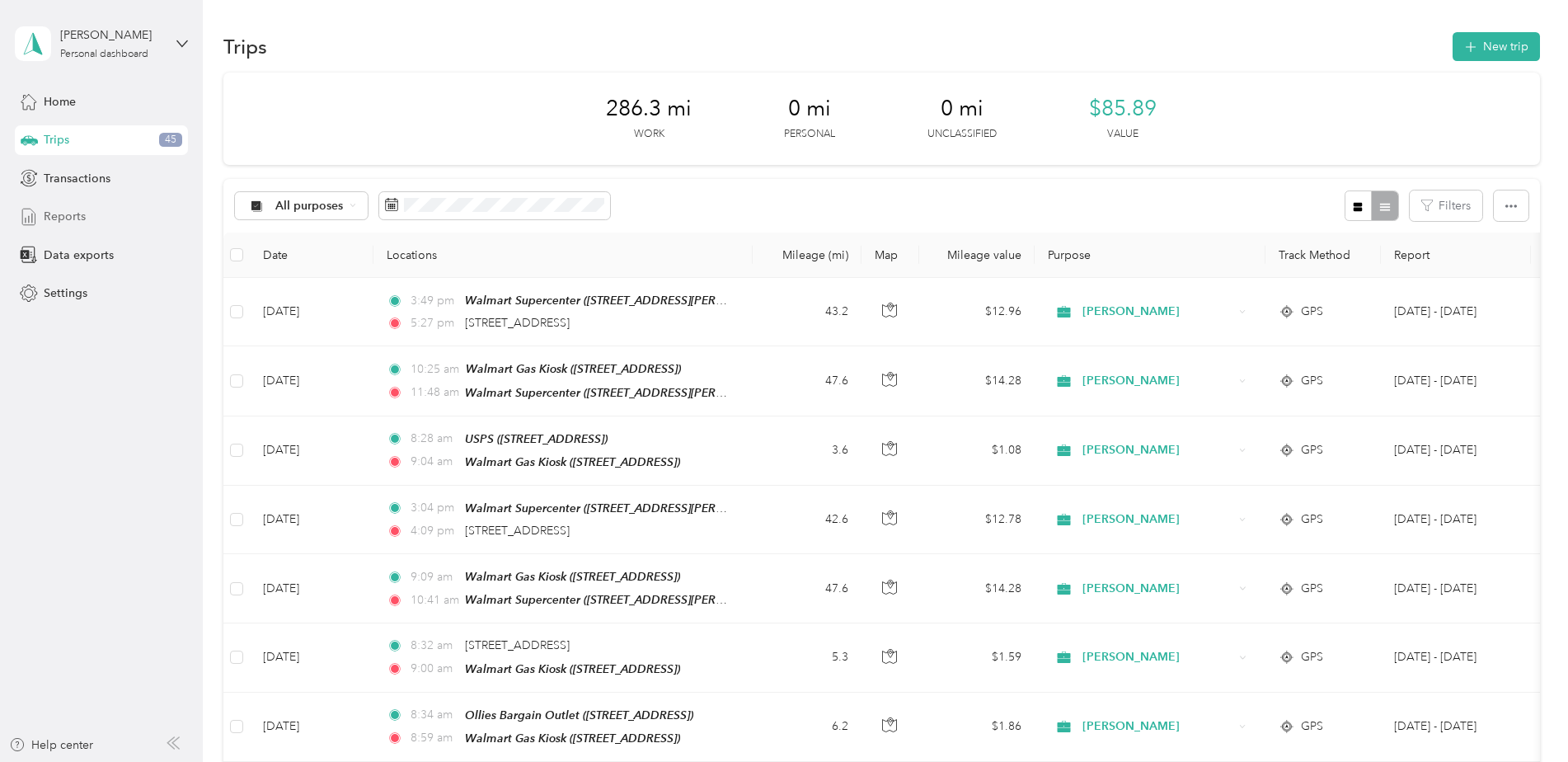
click at [48, 212] on span "Reports" at bounding box center [64, 216] width 42 height 18
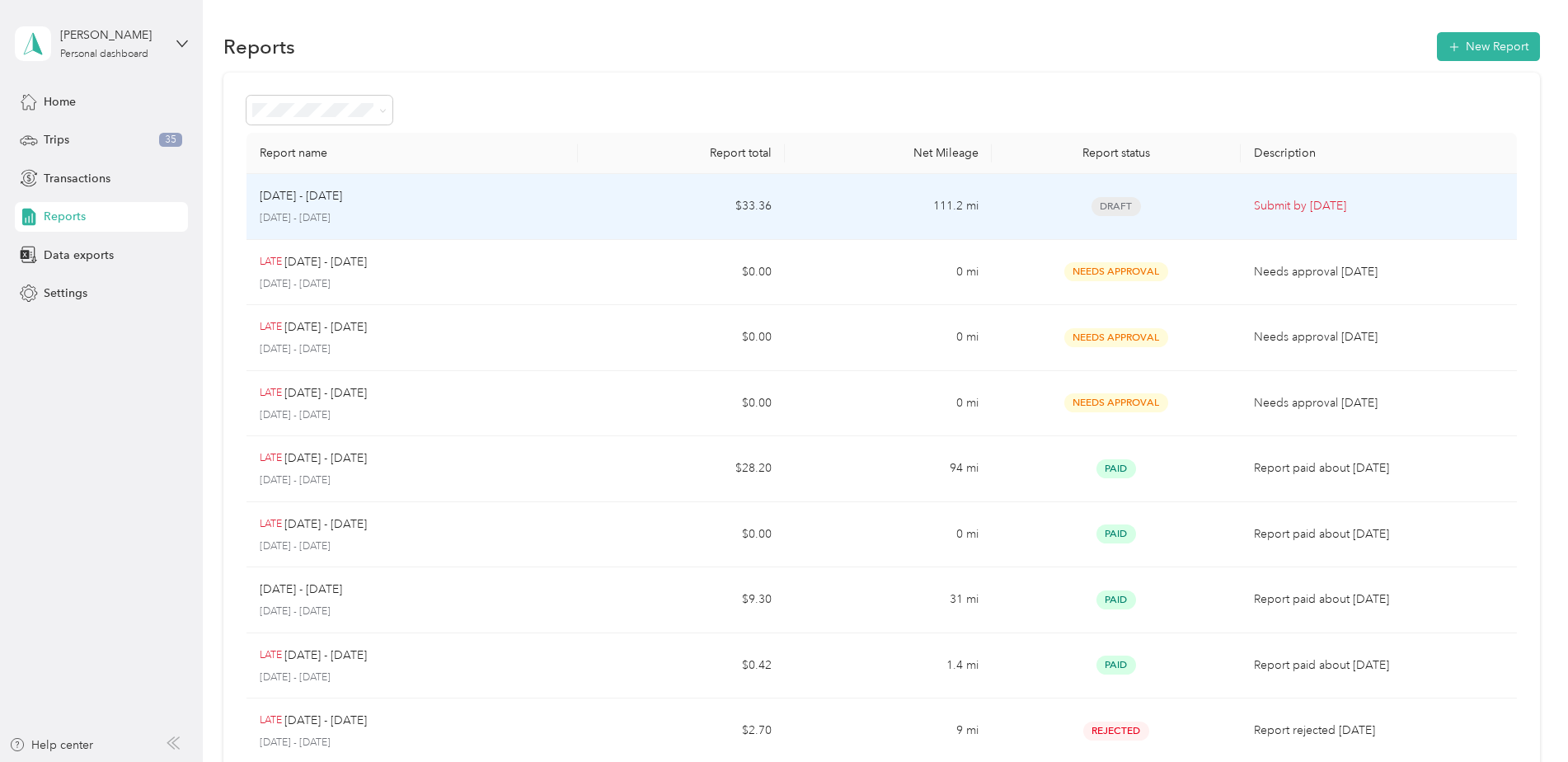
click at [1113, 204] on span "Draft" at bounding box center [1116, 205] width 49 height 19
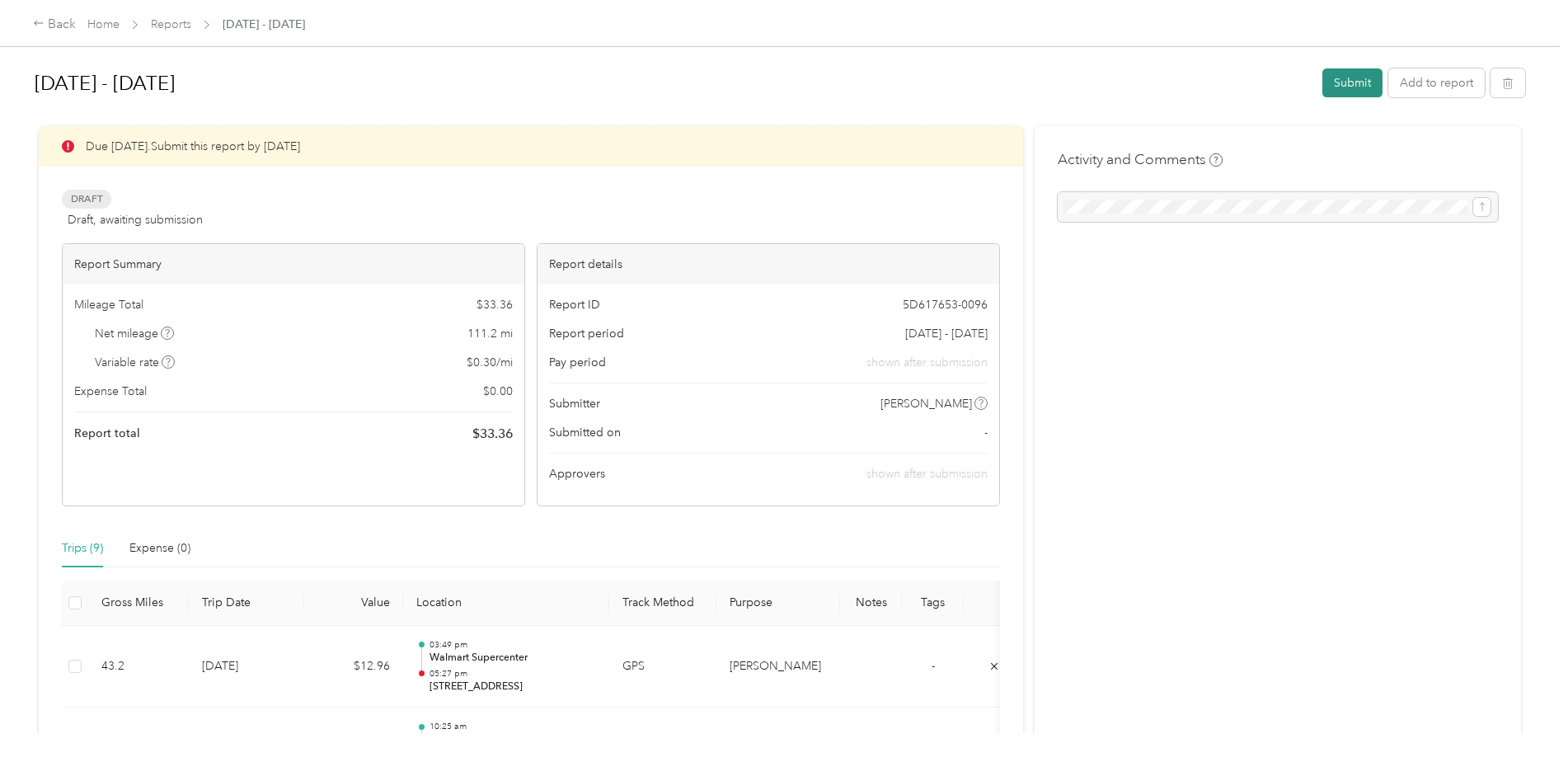
click at [1358, 80] on button "Submit" at bounding box center [1352, 83] width 60 height 29
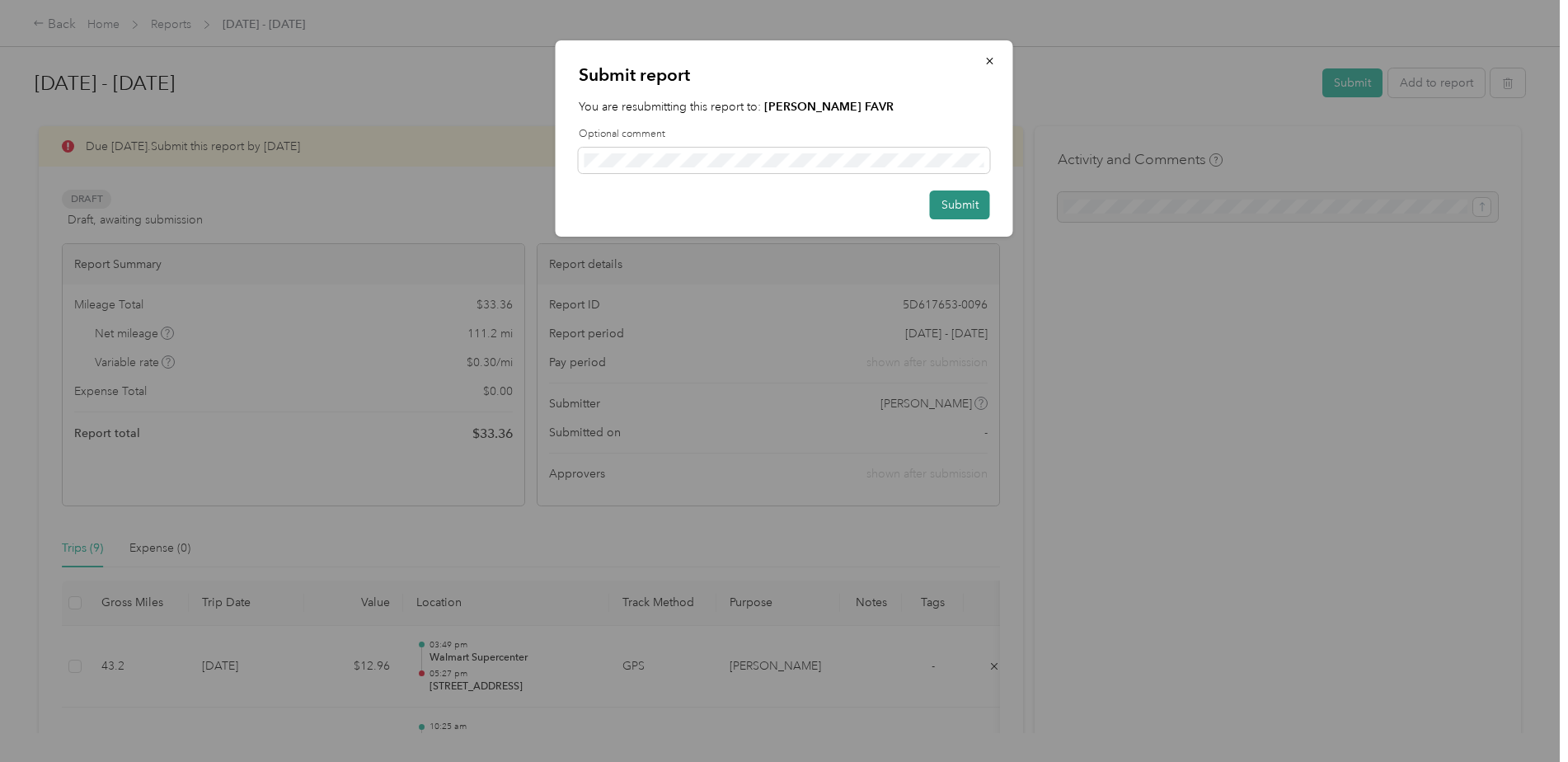
click at [954, 204] on button "Submit" at bounding box center [959, 205] width 60 height 29
